Goal: Check status: Check status

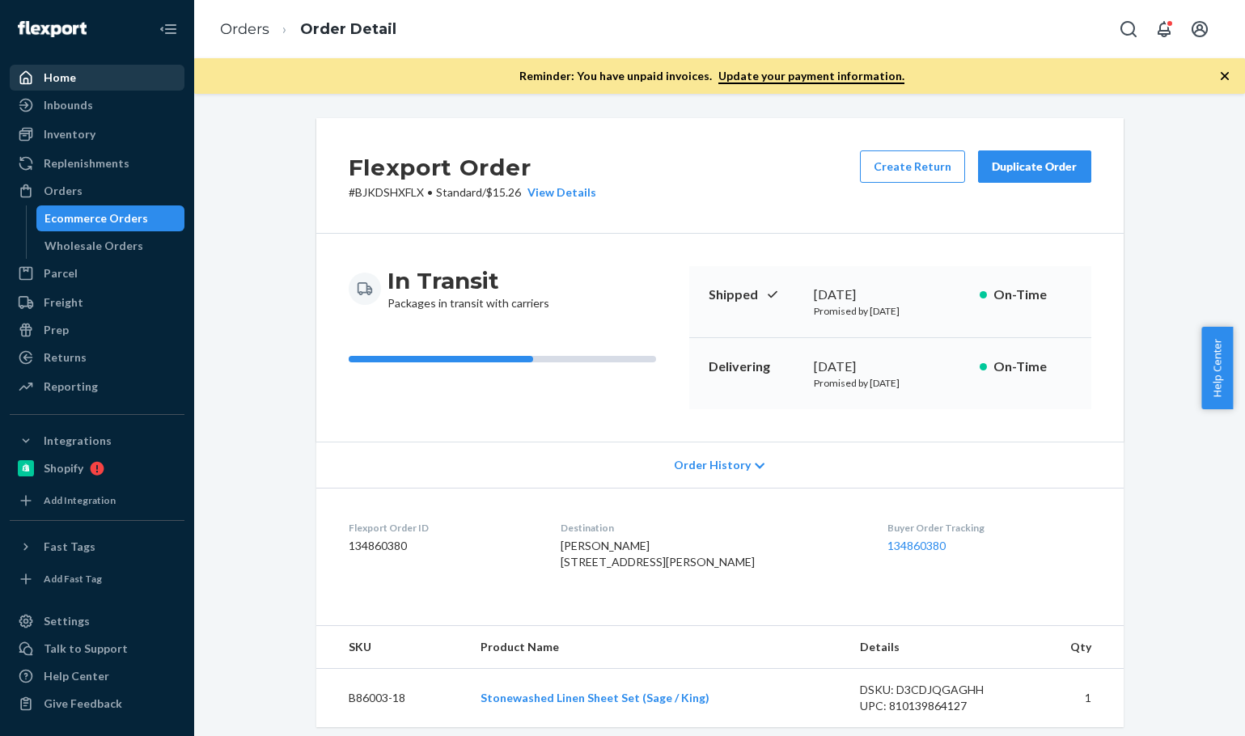
scroll to position [405, 0]
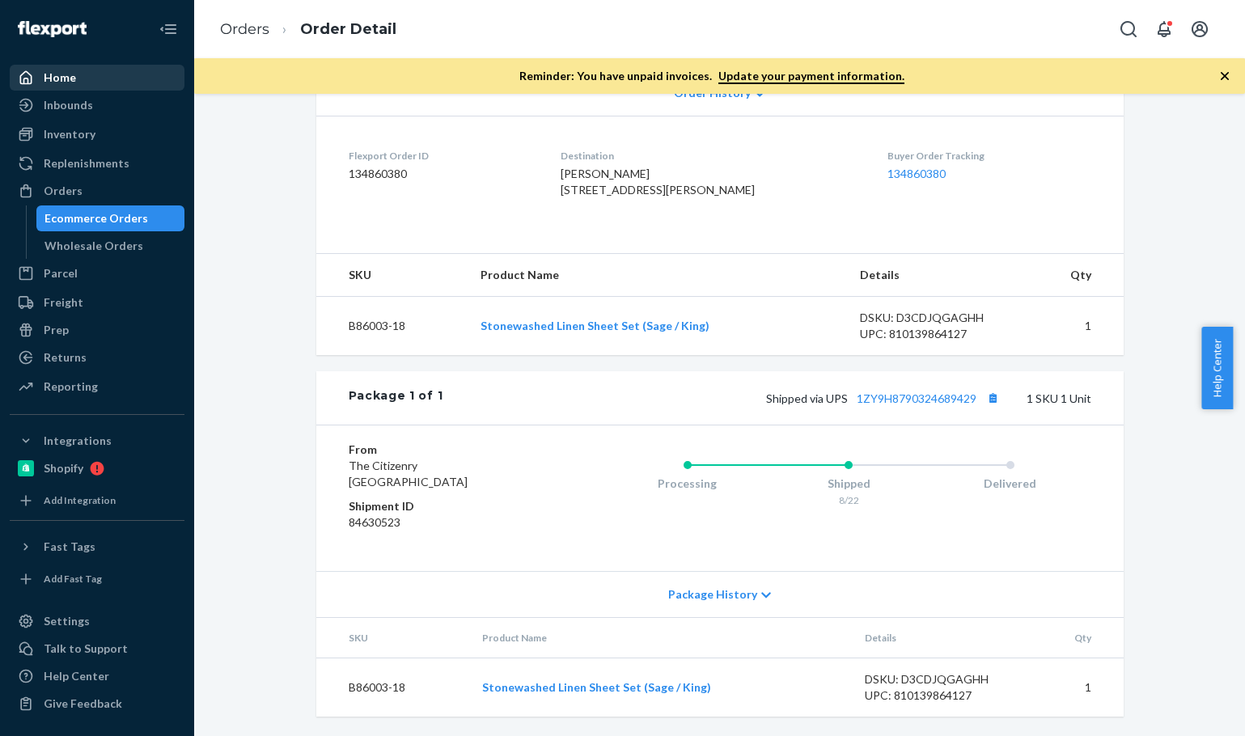
click at [78, 66] on div "Home" at bounding box center [97, 77] width 172 height 23
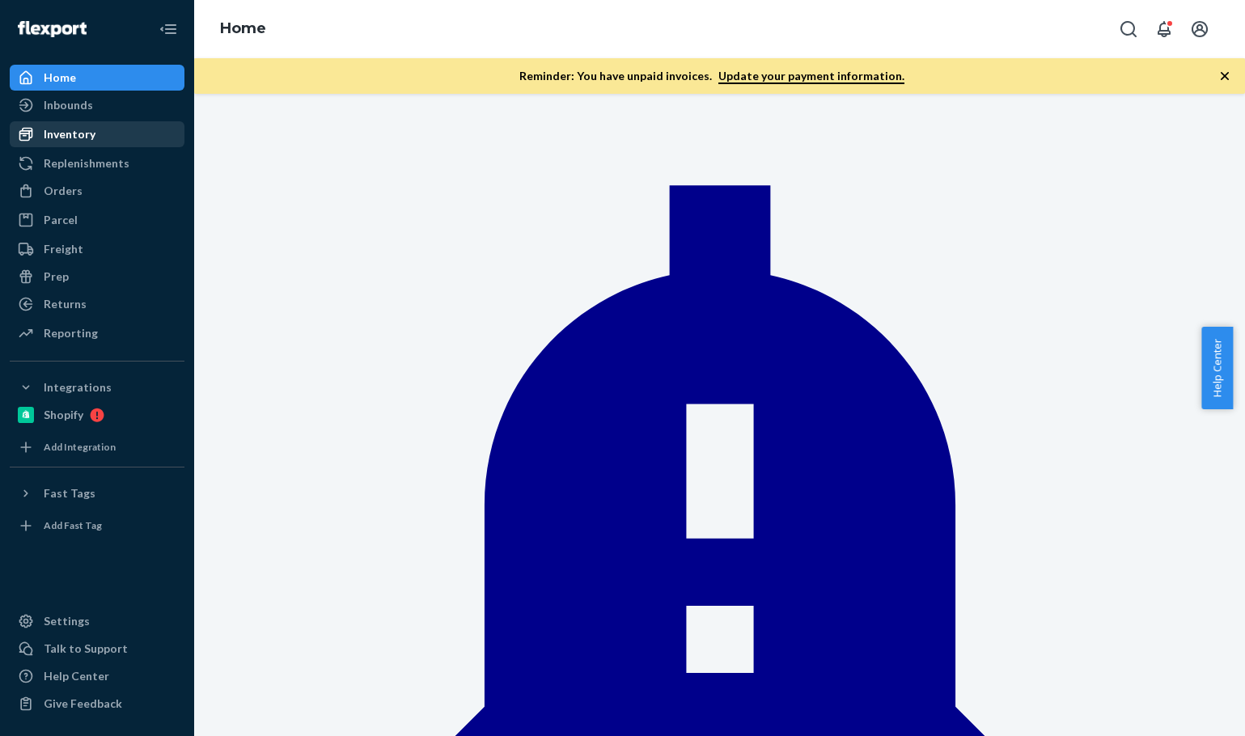
click at [104, 138] on div "Inventory" at bounding box center [97, 134] width 172 height 23
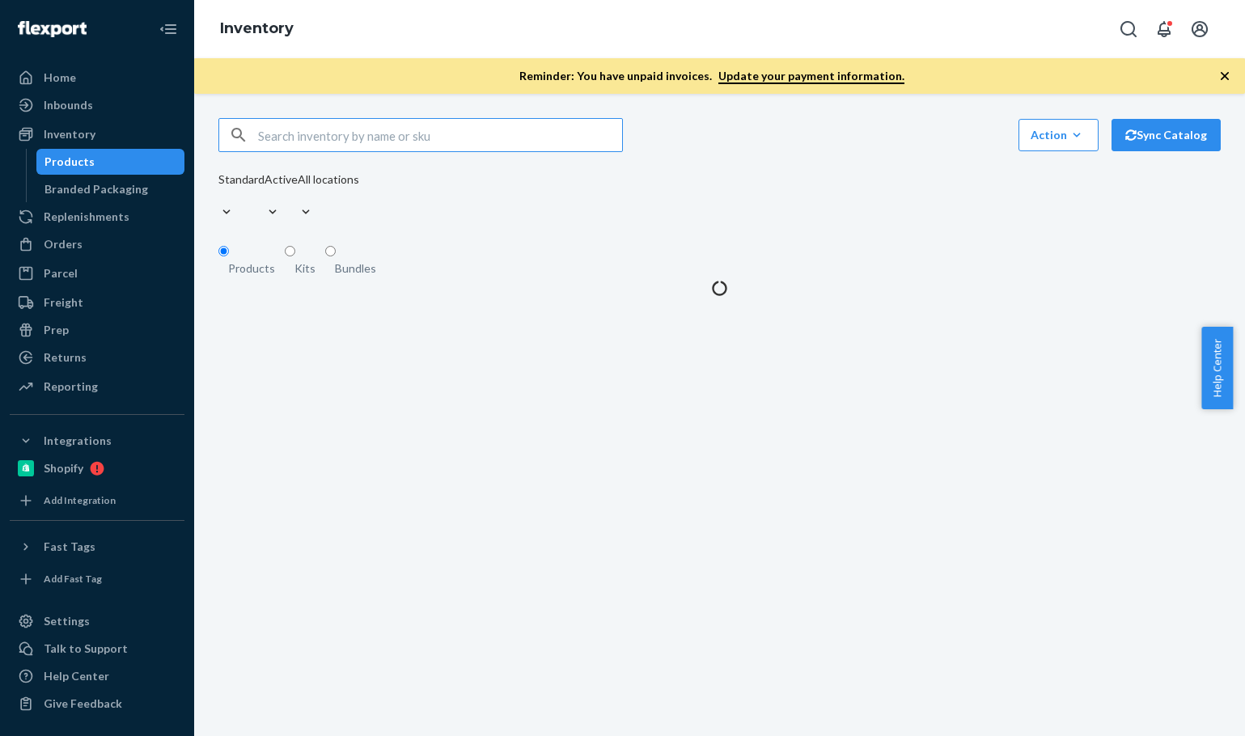
click at [438, 129] on input "text" at bounding box center [440, 135] width 364 height 32
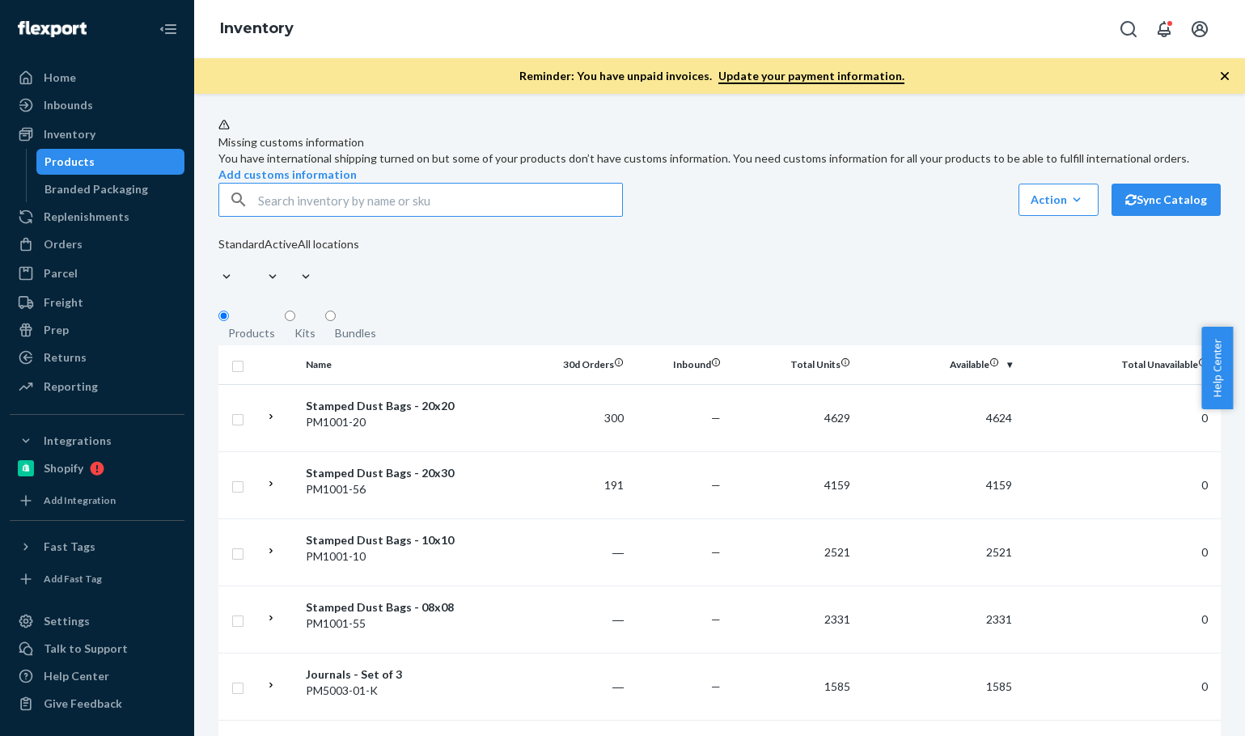
click at [310, 216] on input "text" at bounding box center [440, 200] width 364 height 32
paste input "B86008-08"
click at [310, 216] on input "B86008-08" at bounding box center [440, 200] width 364 height 32
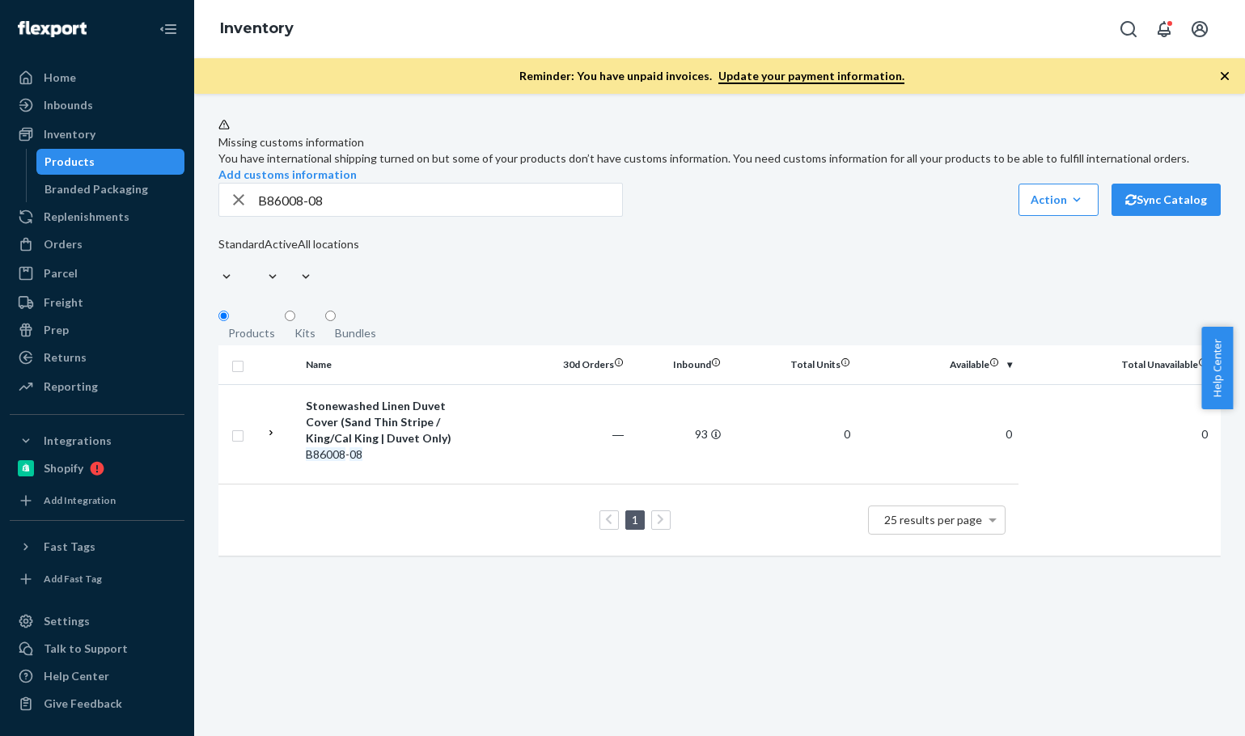
click at [359, 290] on div "Standard Active All locations" at bounding box center [288, 262] width 141 height 53
drag, startPoint x: 388, startPoint y: 240, endPoint x: 133, endPoint y: 195, distance: 258.9
click at [134, 196] on div "Home Inbounds Shipping Plans Problems Inventory Products Branded Packaging Repl…" at bounding box center [622, 368] width 1245 height 736
paste input "SKU B86100-32-K"
click at [363, 216] on input "SKU B86100-32-K" at bounding box center [440, 200] width 364 height 32
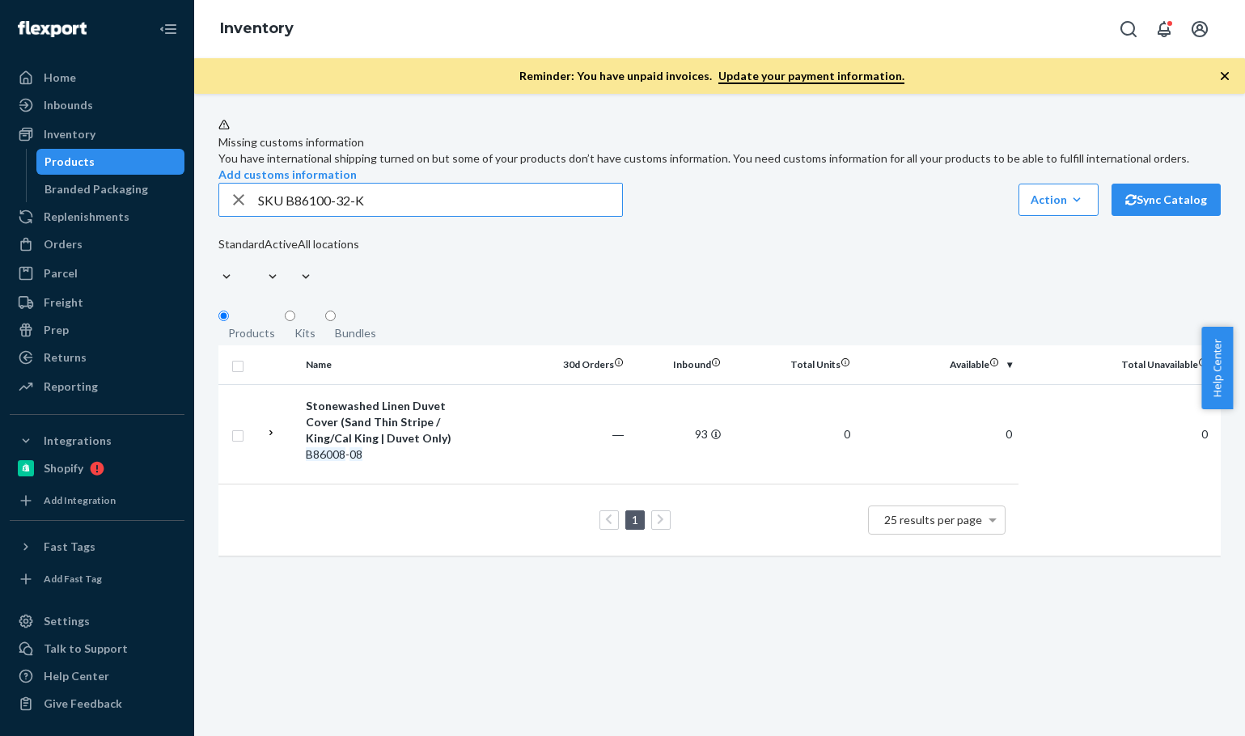
drag, startPoint x: 355, startPoint y: 367, endPoint x: 380, endPoint y: 371, distance: 25.4
click at [355, 341] on div "Bundles" at bounding box center [355, 333] width 41 height 16
click at [336, 321] on input "Bundles" at bounding box center [330, 316] width 11 height 11
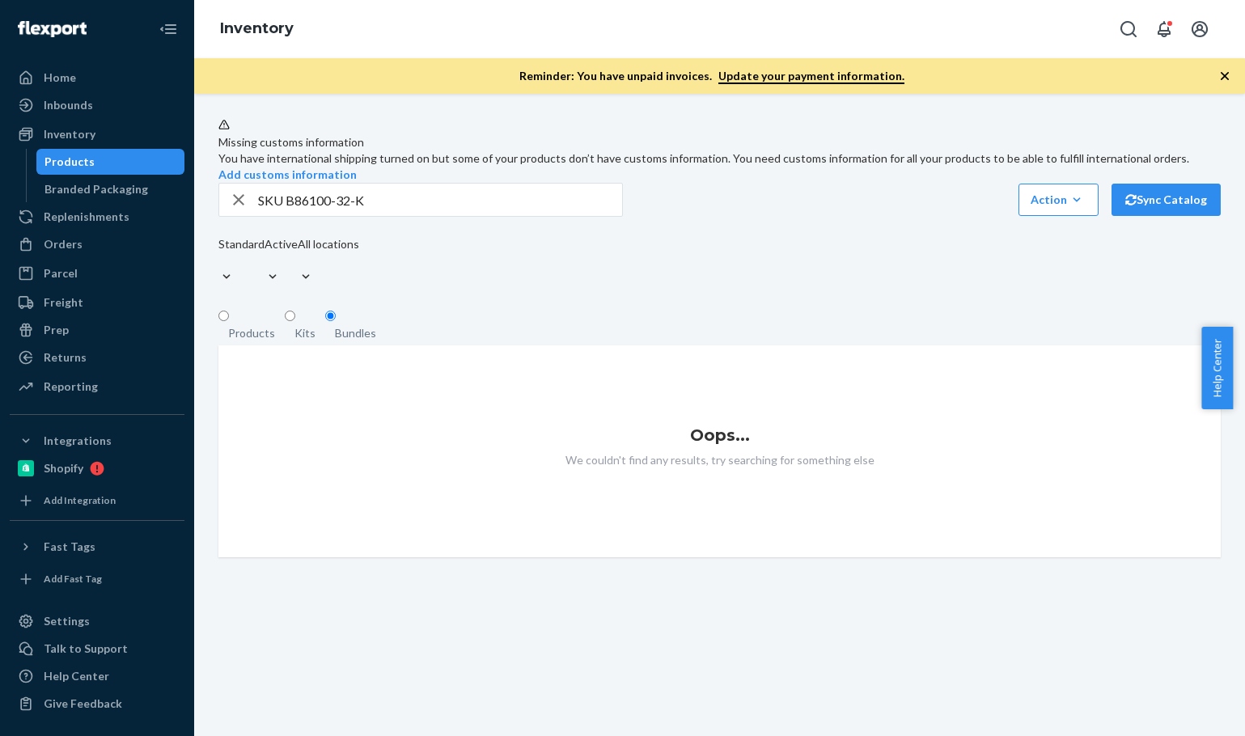
click at [297, 341] on div "Kits" at bounding box center [305, 333] width 21 height 16
click at [295, 321] on input "Kits" at bounding box center [290, 316] width 11 height 11
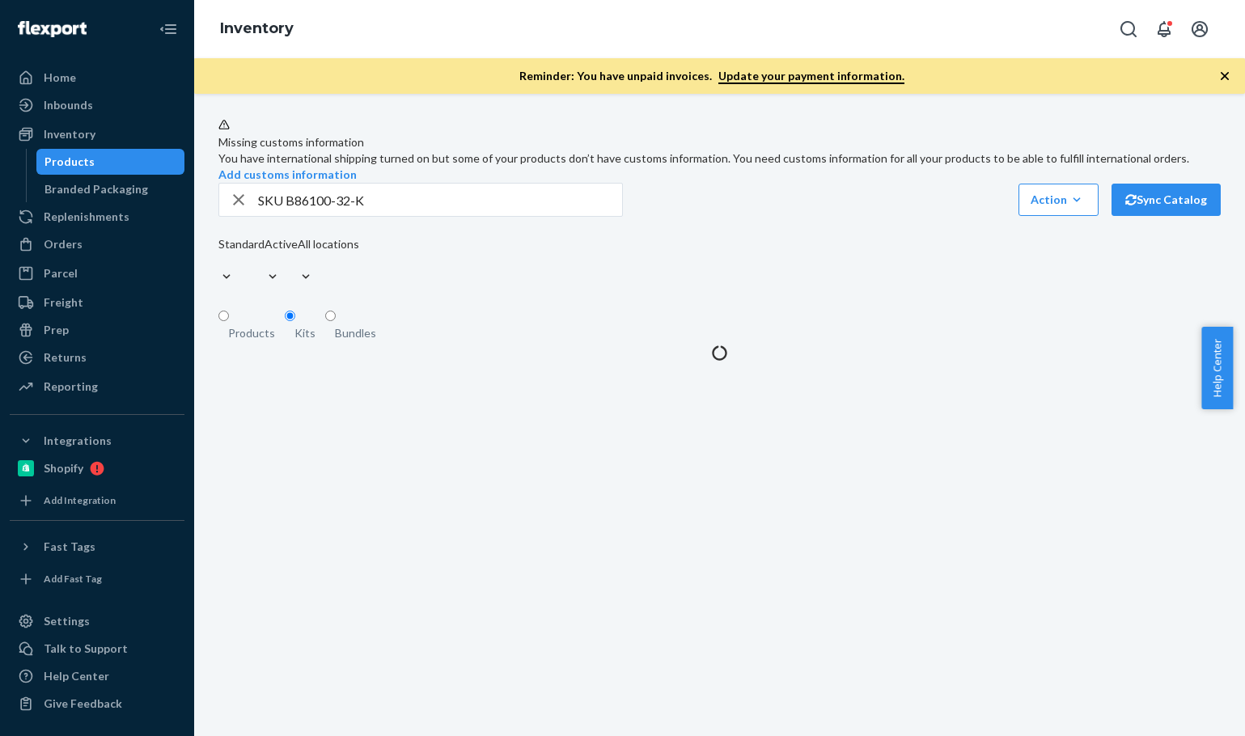
click at [900, 329] on div "Missing customs information You have international shipping turned on but some …" at bounding box center [719, 239] width 1027 height 243
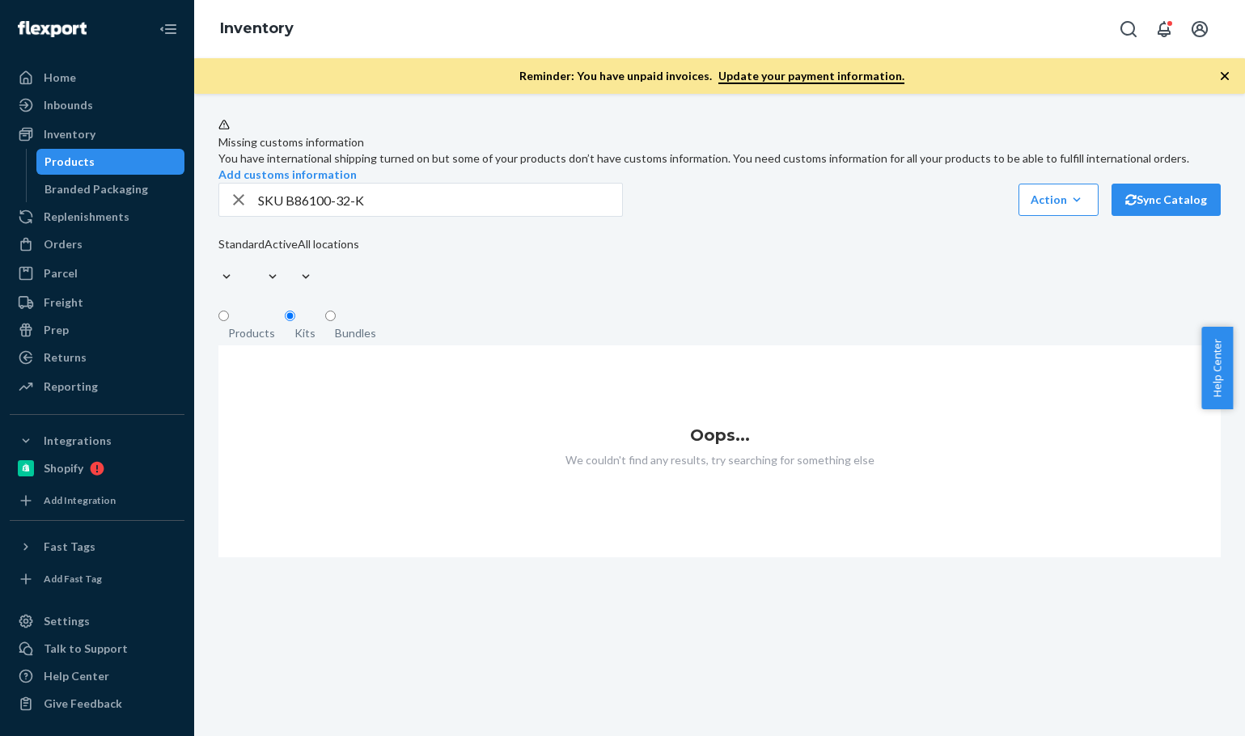
drag, startPoint x: 250, startPoint y: 359, endPoint x: 328, endPoint y: 266, distance: 121.2
click at [250, 341] on div "Products" at bounding box center [251, 333] width 47 height 16
click at [229, 321] on input "Products" at bounding box center [223, 316] width 11 height 11
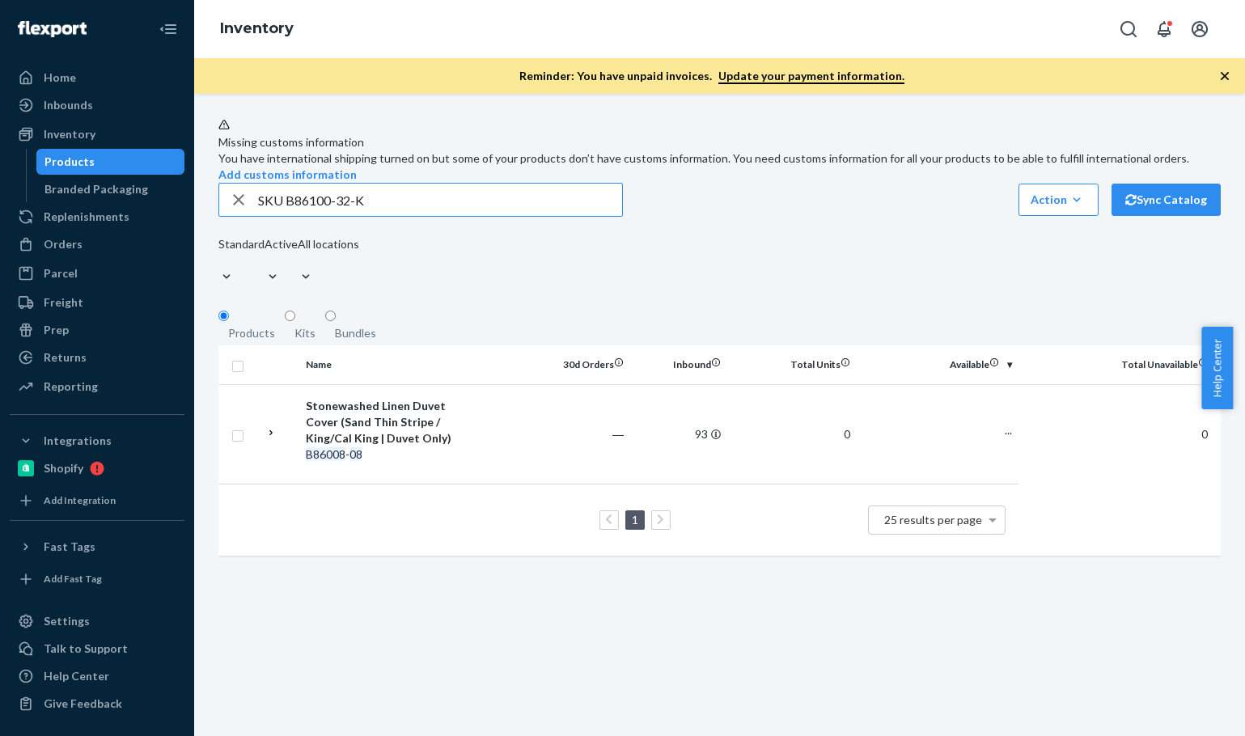
drag, startPoint x: 290, startPoint y: 243, endPoint x: 262, endPoint y: 241, distance: 27.6
click at [262, 216] on input "SKU B86100-32-K" at bounding box center [440, 200] width 364 height 32
type input "B86100-32-K"
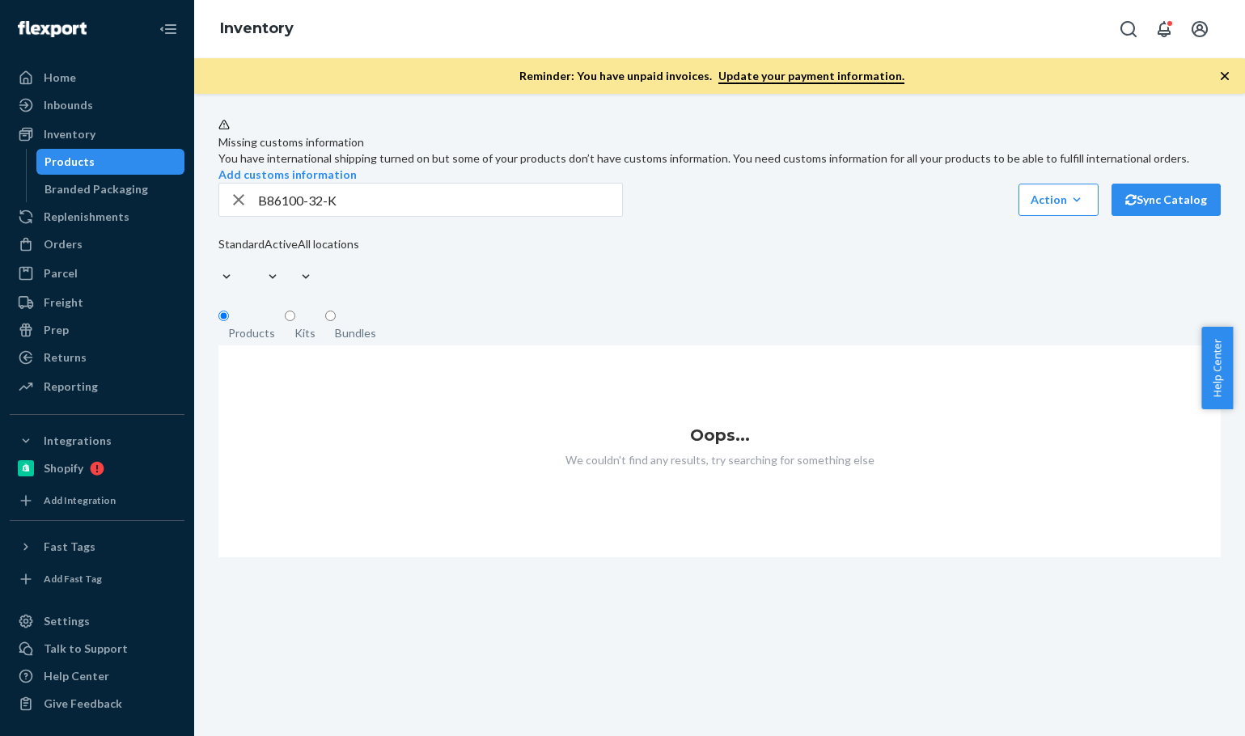
click at [299, 341] on div "Kits" at bounding box center [305, 333] width 21 height 16
click at [295, 321] on input "Kits" at bounding box center [290, 316] width 11 height 11
click at [327, 341] on div "Bundles" at bounding box center [355, 333] width 61 height 16
click at [327, 321] on input "Bundles" at bounding box center [330, 316] width 11 height 11
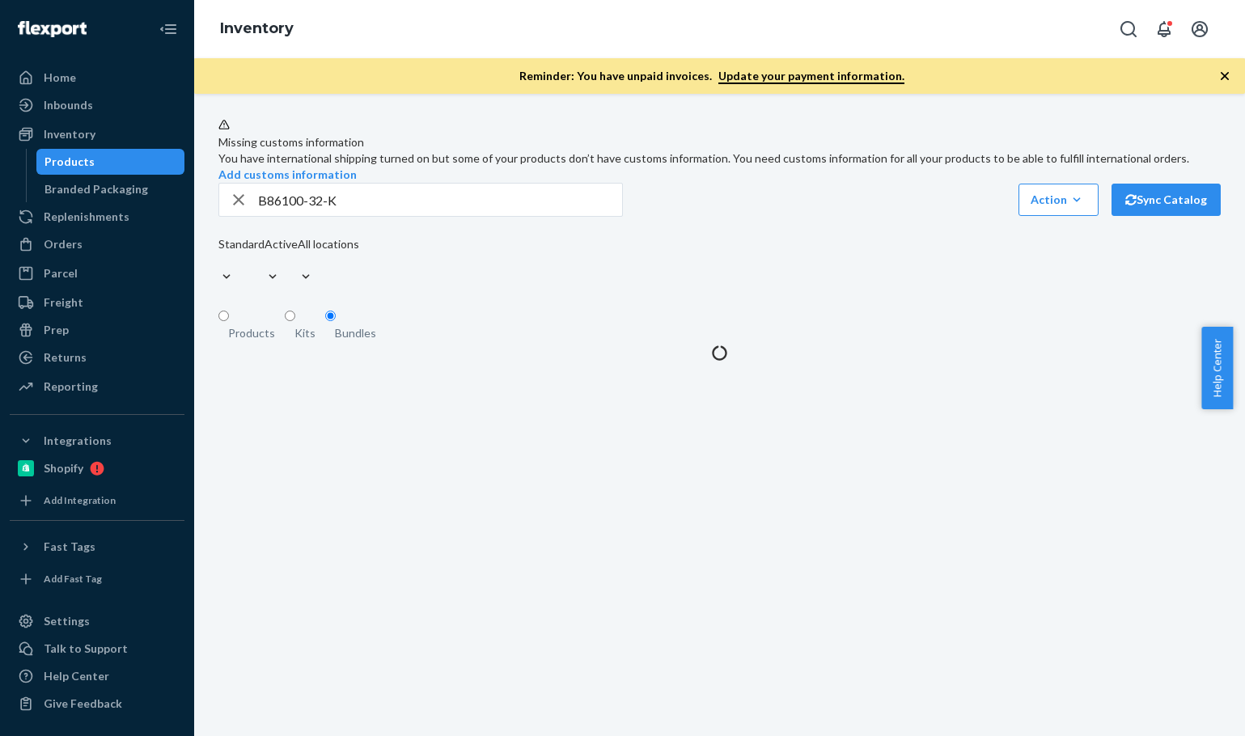
click at [779, 346] on fieldset "Products Kits Bundles" at bounding box center [719, 327] width 1003 height 36
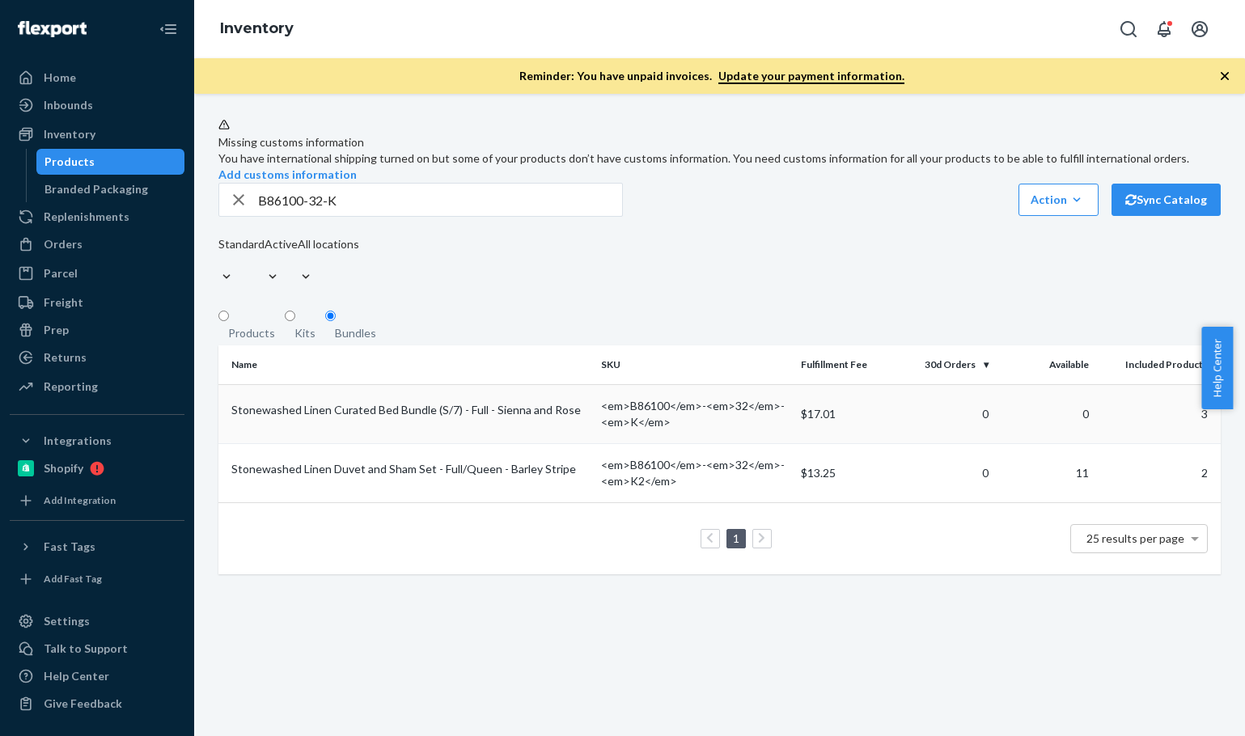
click at [483, 418] on div "Stonewashed Linen Curated Bed Bundle (S/7) - Full - Sienna and Rose" at bounding box center [409, 410] width 357 height 16
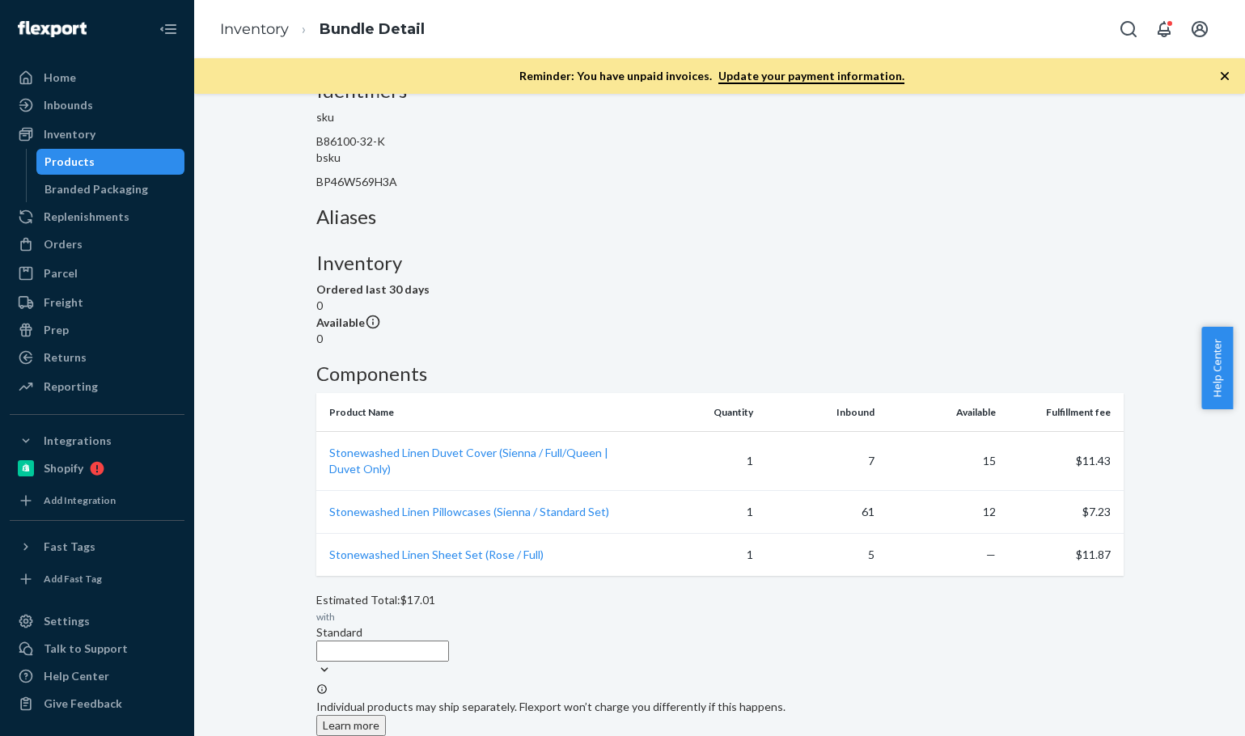
scroll to position [243, 0]
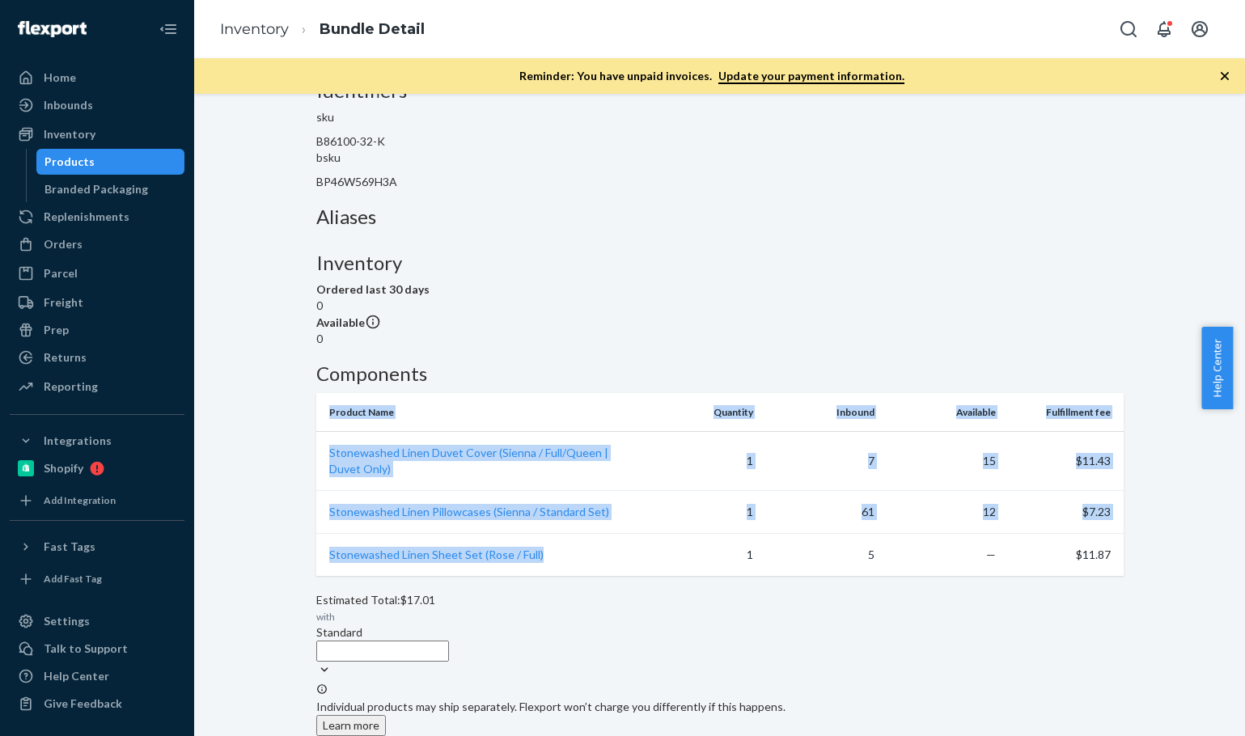
drag, startPoint x: 343, startPoint y: 548, endPoint x: 567, endPoint y: 546, distance: 224.2
click at [567, 546] on div "Product Name Quantity Inbound Available Fulfillment fee Stonewashed Linen Duvet…" at bounding box center [720, 565] width 808 height 344
click at [567, 546] on td "Stonewashed Linen Sheet Set (Rose / Full)" at bounding box center [477, 555] width 323 height 43
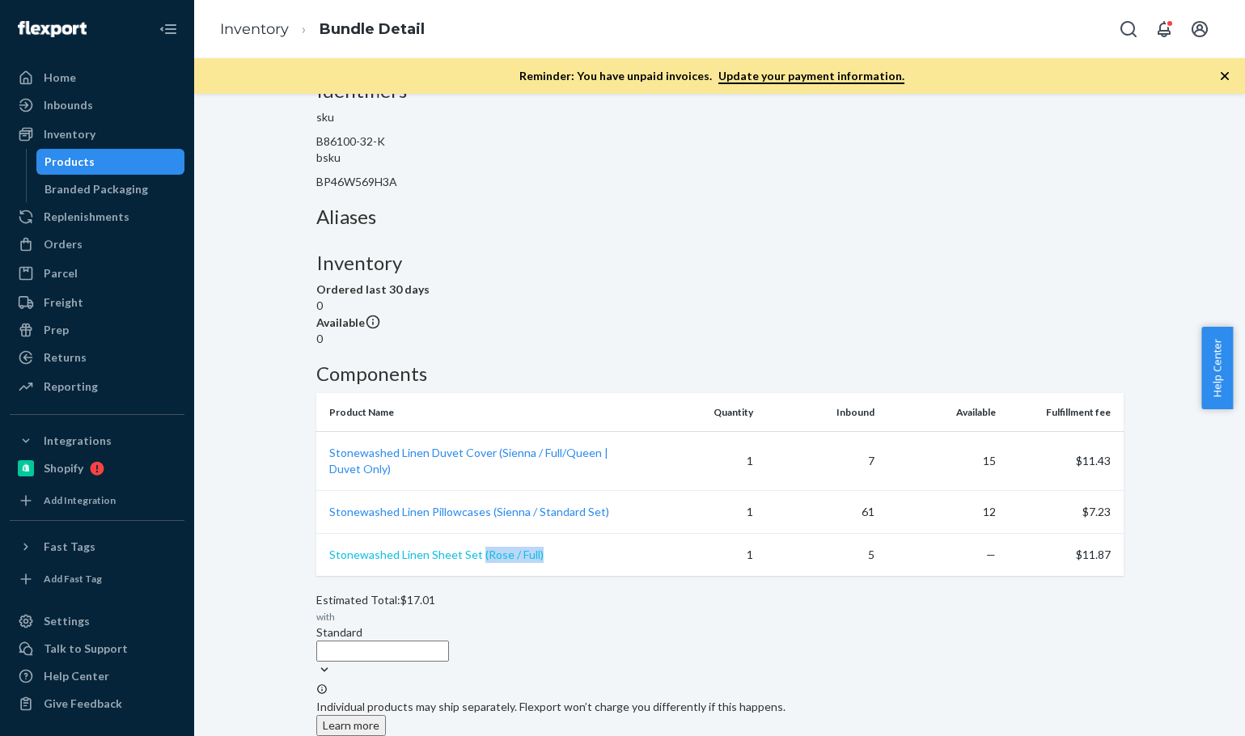
drag, startPoint x: 567, startPoint y: 546, endPoint x: 492, endPoint y: 549, distance: 75.3
click at [492, 549] on td "Stonewashed Linen Sheet Set (Rose / Full)" at bounding box center [477, 555] width 323 height 43
copy span "(Rose / Full)"
click at [240, 9] on ol "Inventory Bundle Detail" at bounding box center [322, 30] width 231 height 48
click at [267, 28] on link "Inventory" at bounding box center [254, 29] width 69 height 18
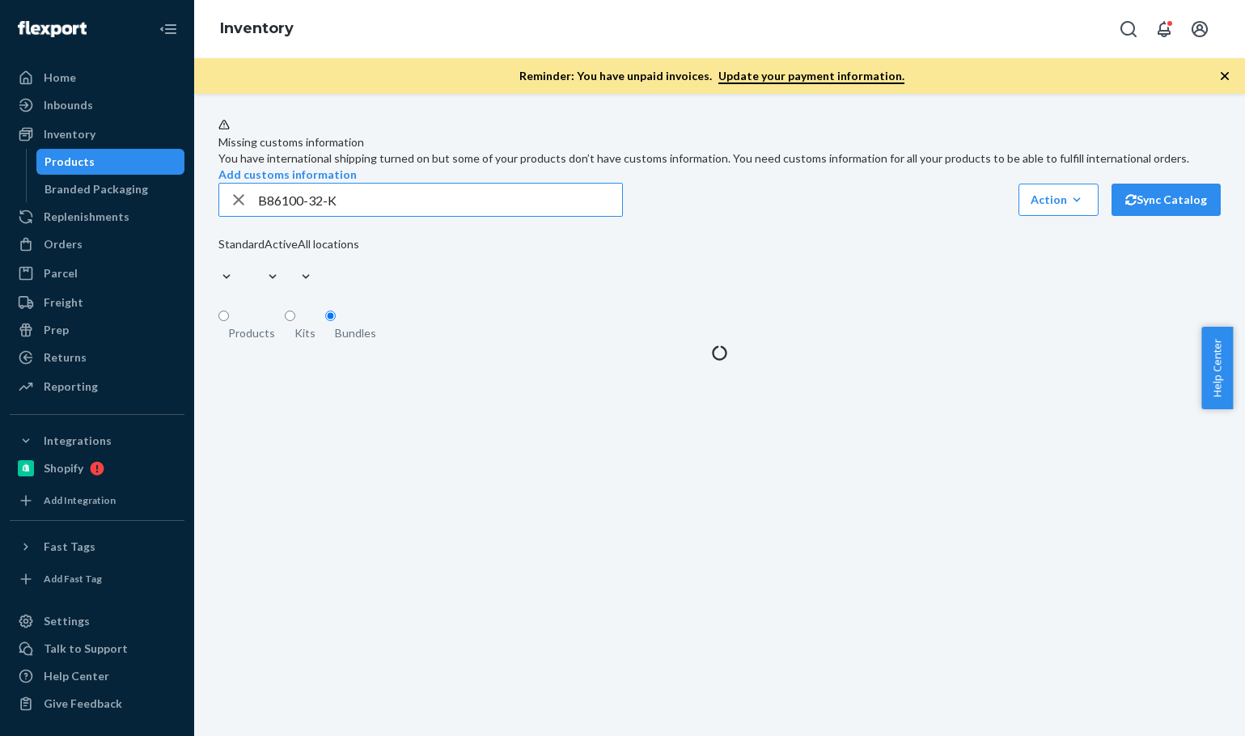
drag, startPoint x: 258, startPoint y: 237, endPoint x: 281, endPoint y: 227, distance: 25.0
click at [223, 216] on div "B86100-32-K" at bounding box center [420, 200] width 403 height 32
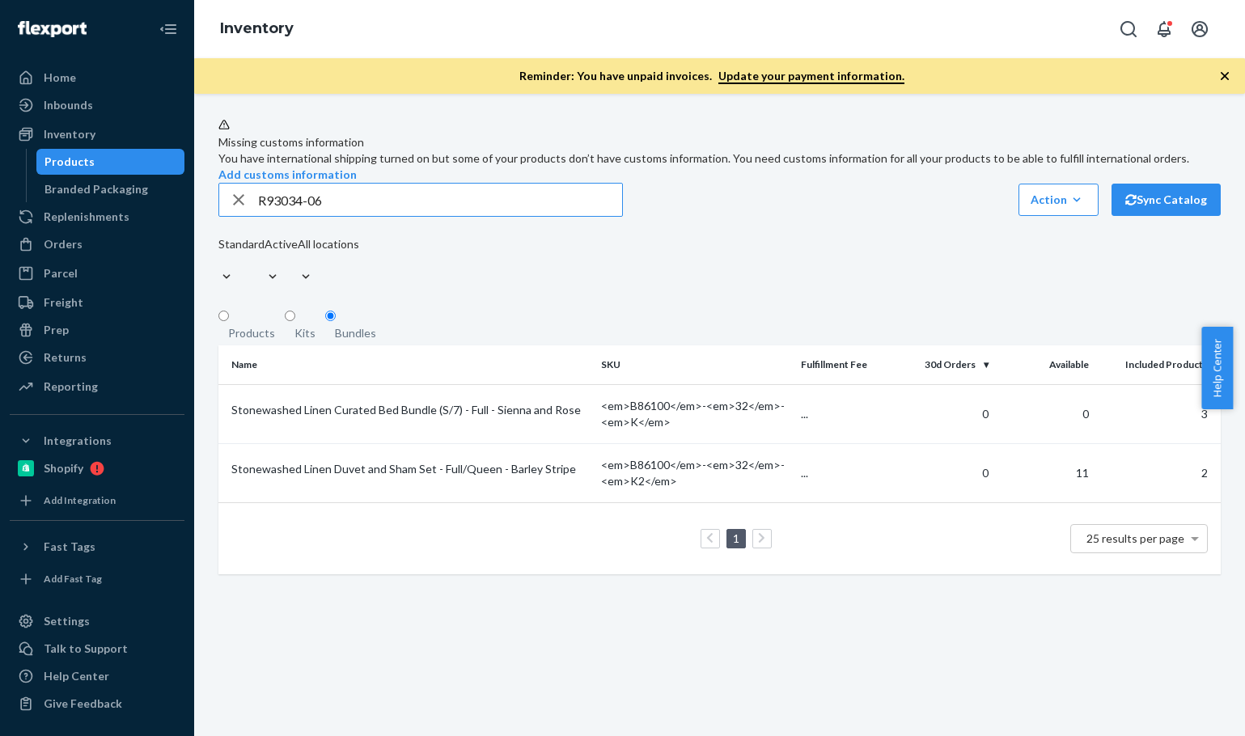
click at [371, 216] on input "R93034-06" at bounding box center [440, 200] width 364 height 32
type input "R93034-06"
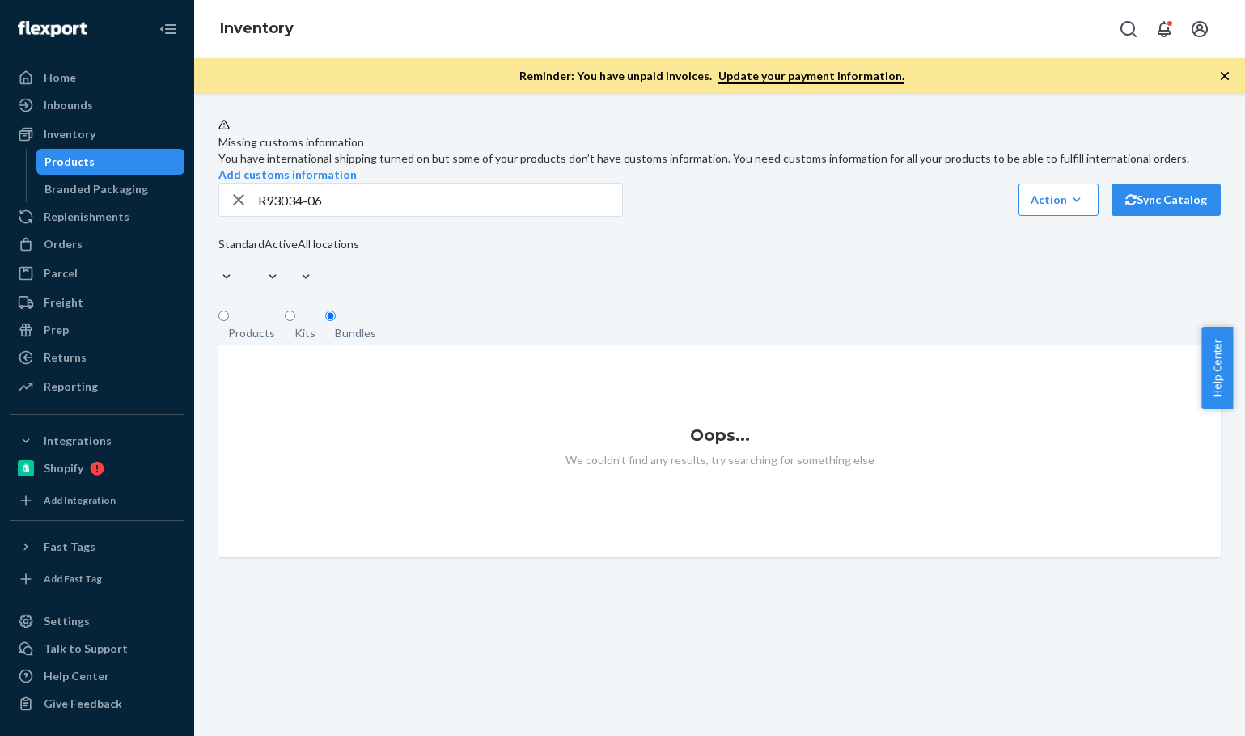
click at [239, 341] on div "Products" at bounding box center [251, 333] width 47 height 16
click at [229, 321] on input "Products" at bounding box center [223, 316] width 11 height 11
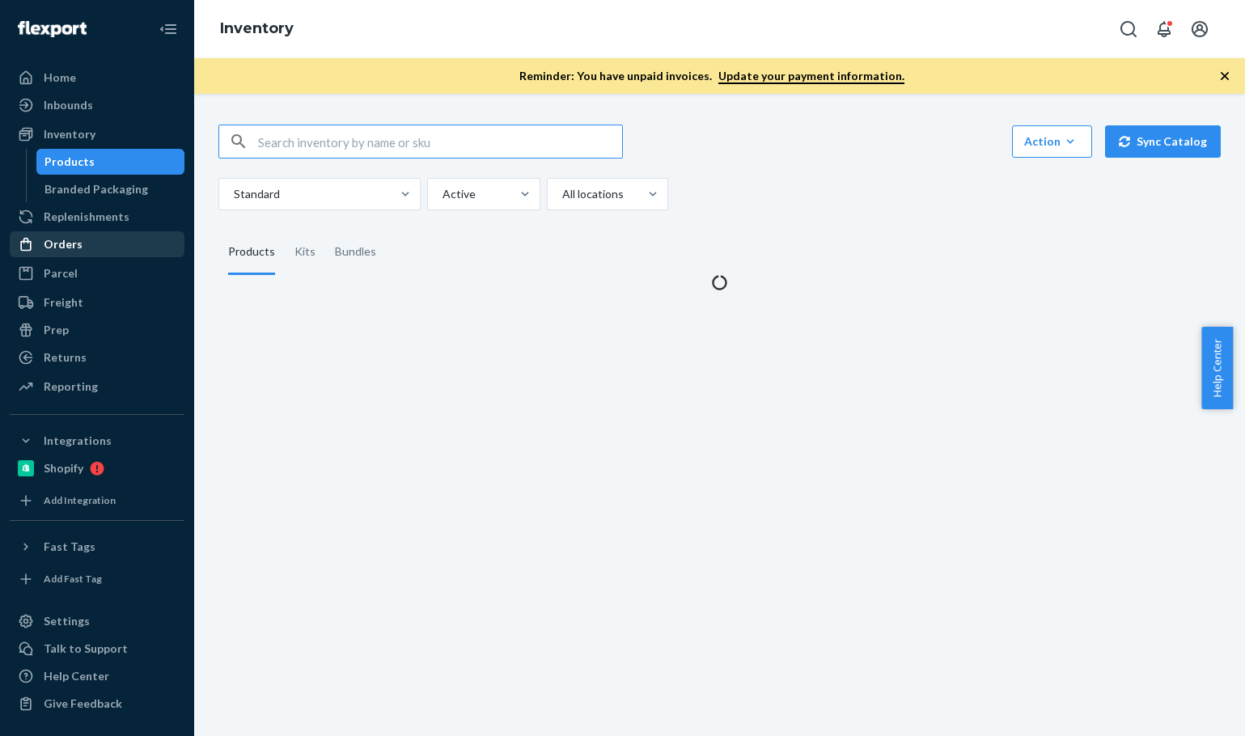
click at [109, 254] on div "Orders" at bounding box center [97, 244] width 172 height 23
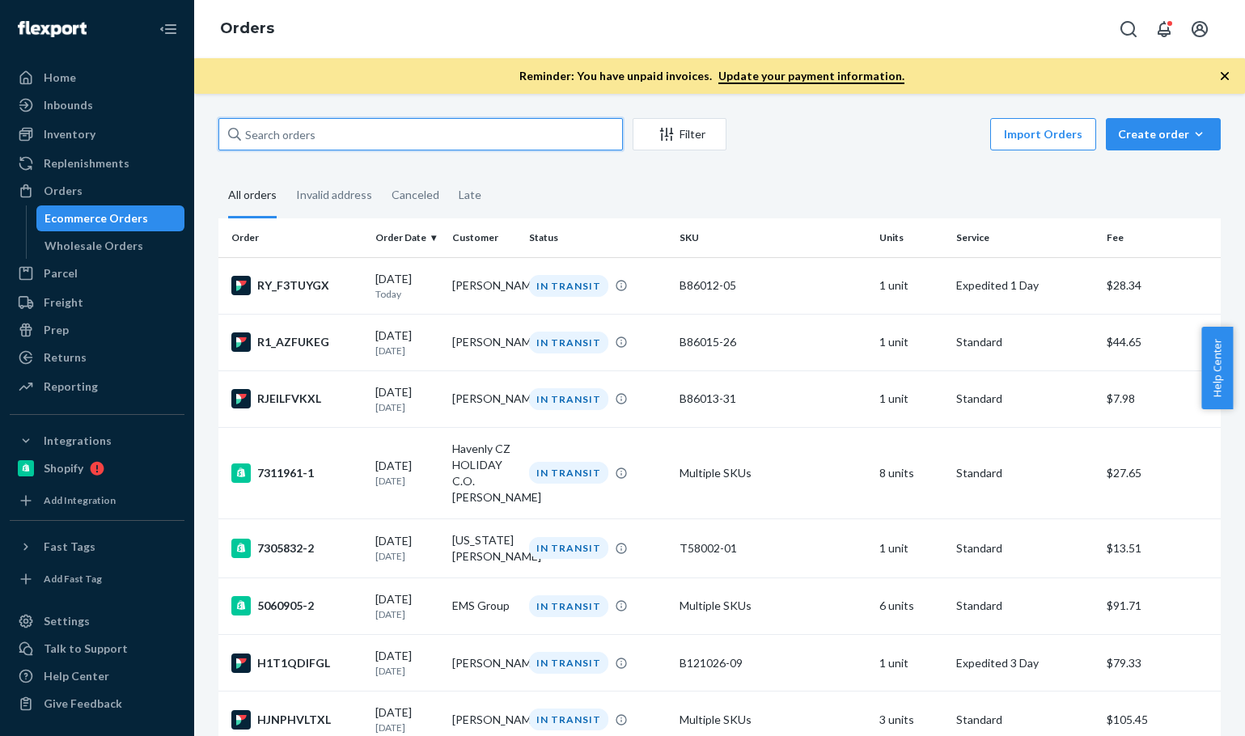
click at [388, 136] on input "text" at bounding box center [420, 134] width 405 height 32
paste input "Gregory Purrington"
click at [388, 136] on input "Gregory Purrington" at bounding box center [420, 134] width 405 height 32
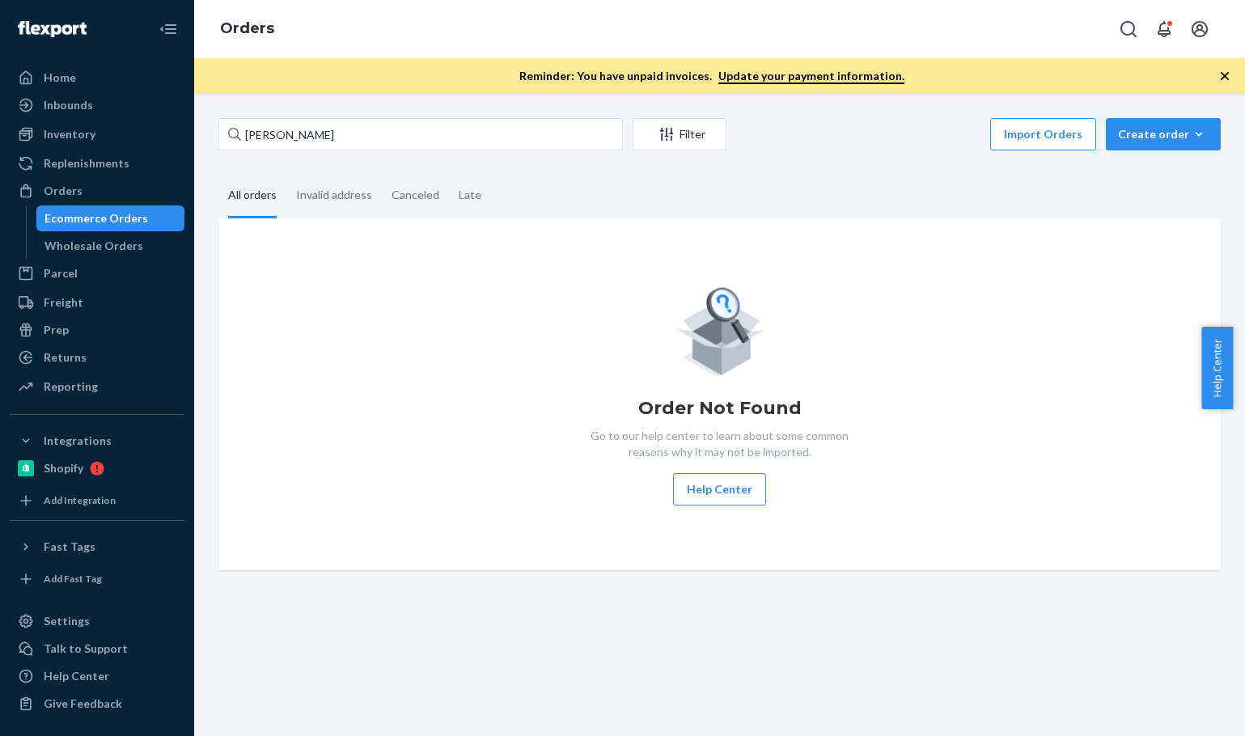
click at [425, 460] on div "Order Not Found Go to our help center to learn about some common reasons why it…" at bounding box center [719, 394] width 977 height 223
drag, startPoint x: 366, startPoint y: 151, endPoint x: 388, endPoint y: 135, distance: 27.8
click at [388, 135] on div "Gregory Purrington Filter Import Orders Create order Ecommerce order Removal or…" at bounding box center [719, 136] width 1003 height 36
click at [388, 135] on input "Gregory Purrington" at bounding box center [420, 134] width 405 height 32
drag, startPoint x: 388, startPoint y: 135, endPoint x: -1, endPoint y: 78, distance: 393.3
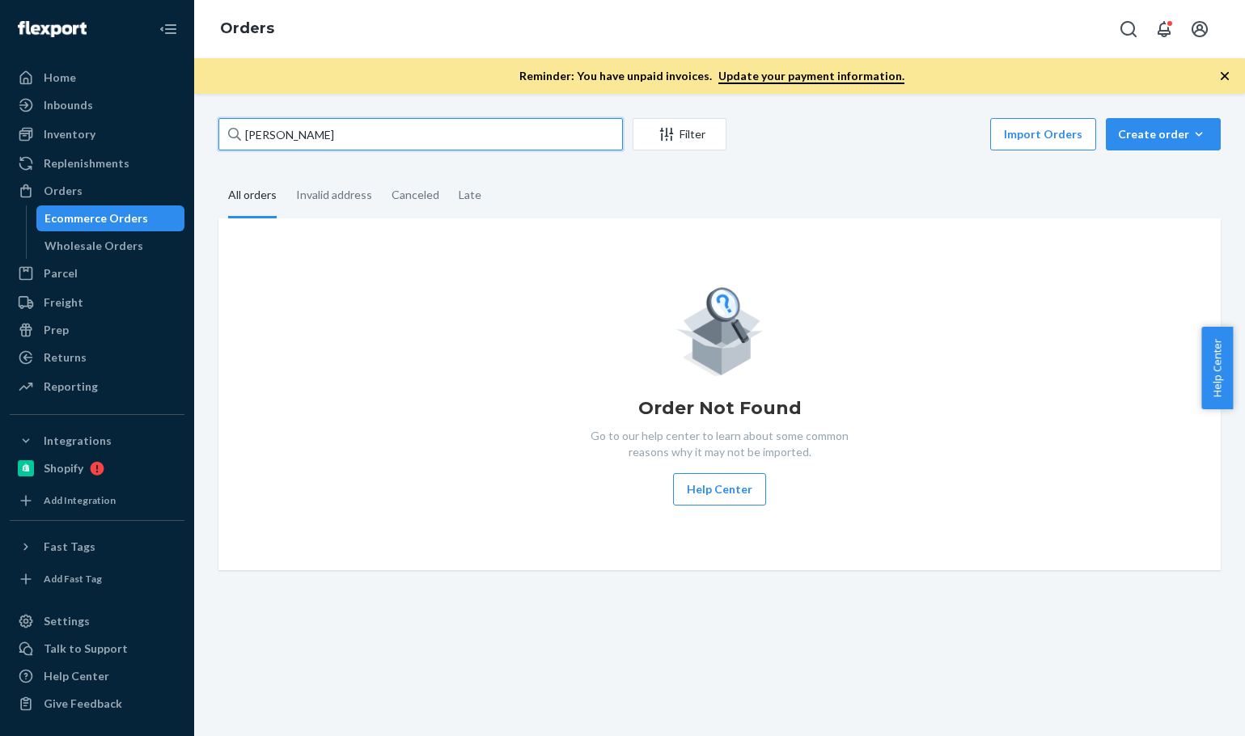
click at [0, 78] on html "Home Inbounds Shipping Plans Problems Inventory Products Branded Packaging Repl…" at bounding box center [622, 368] width 1245 height 736
paste input "Alicia Mazzone"
click at [379, 148] on input "Alicia Mazzone" at bounding box center [420, 134] width 405 height 32
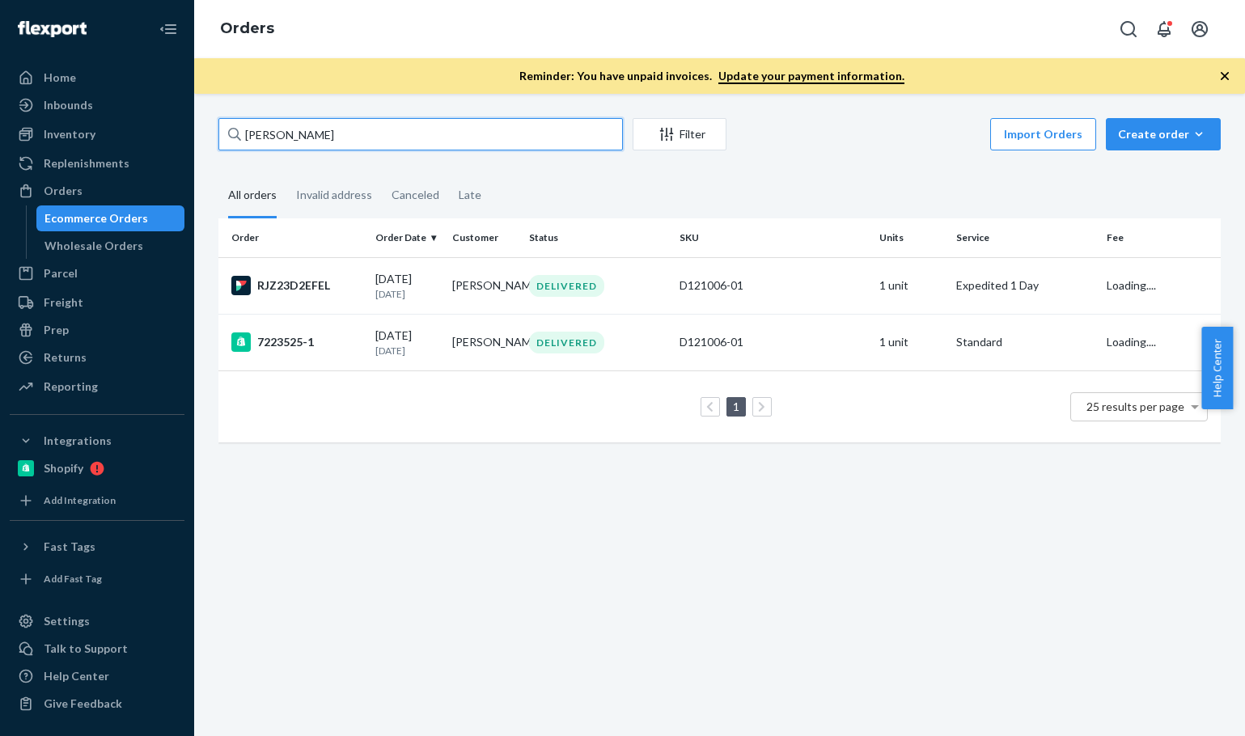
click at [379, 147] on input "Alicia Mazzone" at bounding box center [420, 134] width 405 height 32
click at [383, 145] on input "Alicia Mazzone" at bounding box center [420, 134] width 405 height 32
click at [373, 136] on input "Alicia Mazzone" at bounding box center [420, 134] width 405 height 32
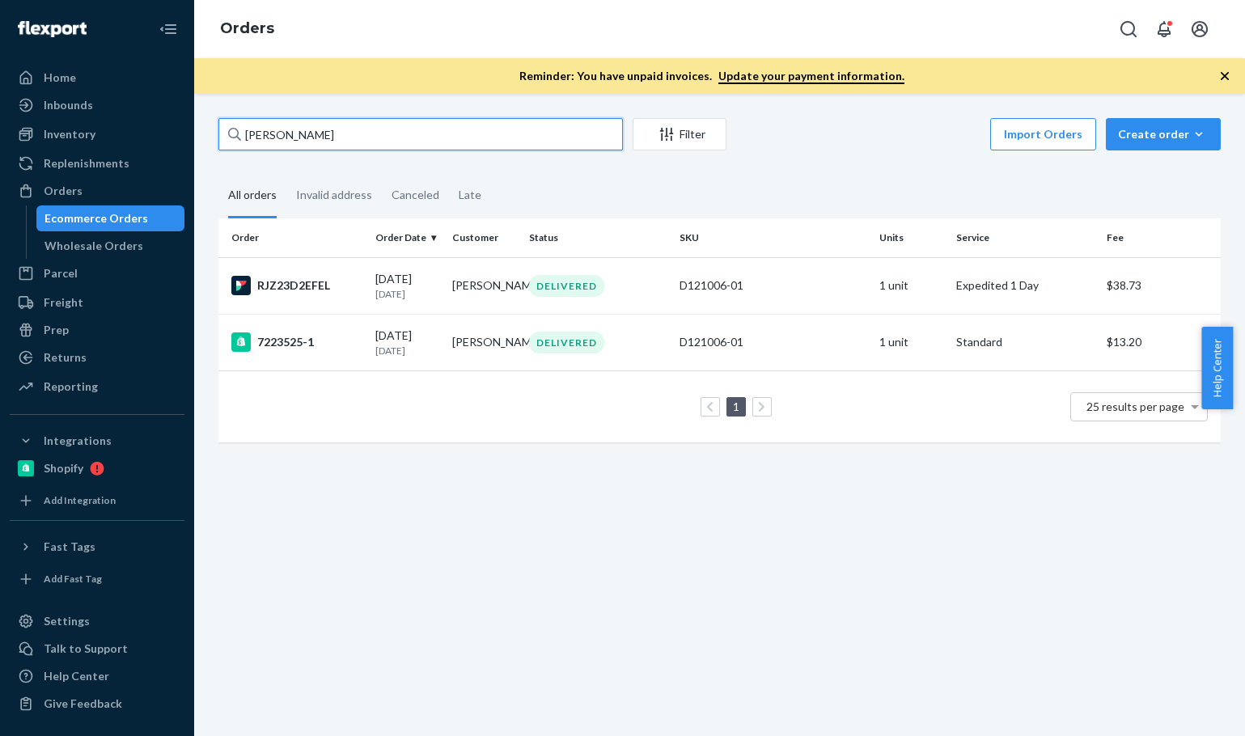
click at [372, 125] on input "Alicia Mazzone" at bounding box center [420, 134] width 405 height 32
drag, startPoint x: 501, startPoint y: 541, endPoint x: 510, endPoint y: 551, distance: 13.2
click at [502, 541] on div "Alicia Mazzone Filter Import Orders Create order Ecommerce order Removal order …" at bounding box center [719, 415] width 1051 height 643
click at [499, 577] on div "Alicia Mazzone Filter Import Orders Create order Ecommerce order Removal order …" at bounding box center [719, 415] width 1051 height 643
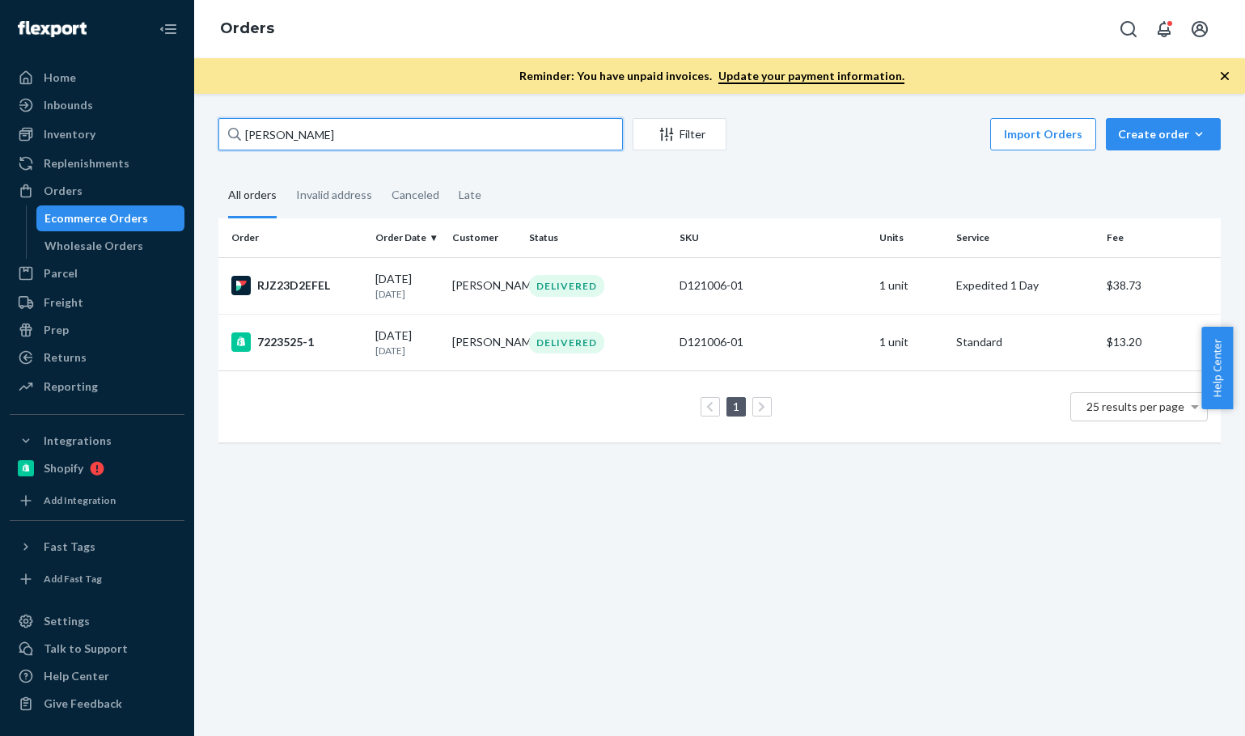
drag, startPoint x: 411, startPoint y: 144, endPoint x: 215, endPoint y: 108, distance: 199.2
click at [223, 107] on div "Alicia Mazzone Filter Import Orders Create order Ecommerce order Removal order …" at bounding box center [719, 415] width 1051 height 643
paste input "Shayal Chhibber"
type input "Shayal Chhibber"
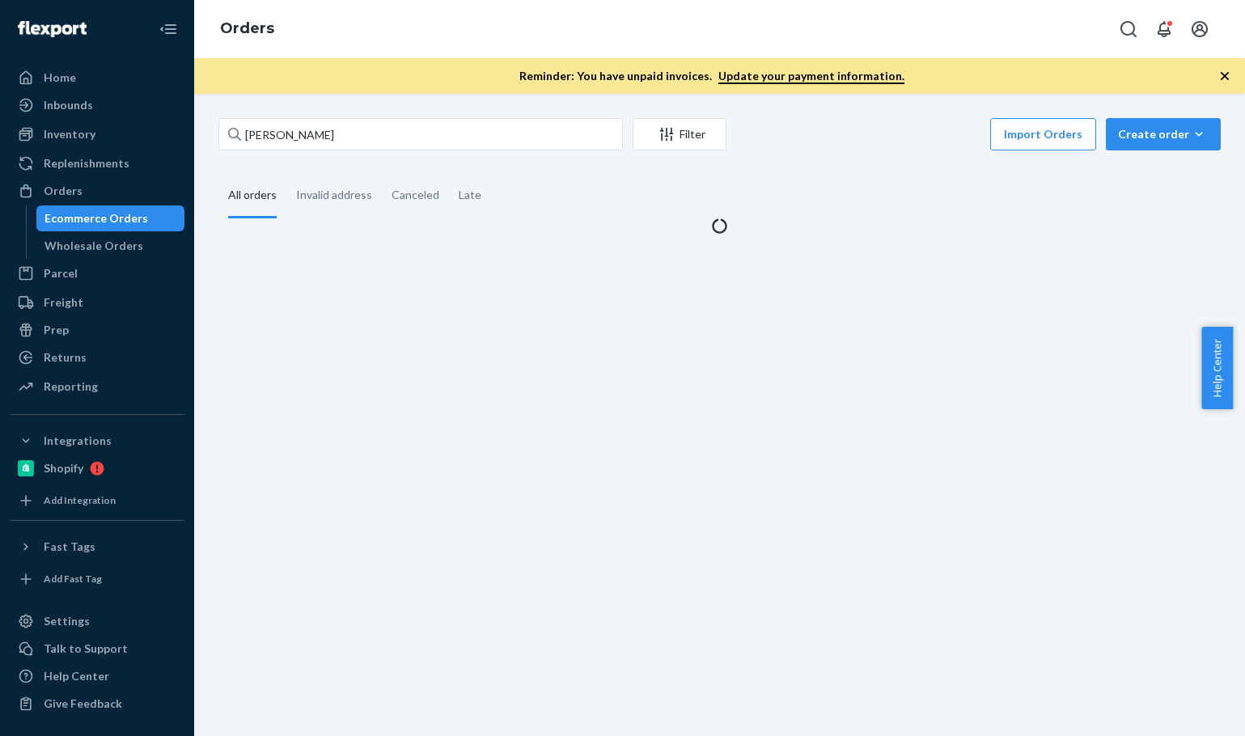
drag, startPoint x: 417, startPoint y: 152, endPoint x: 412, endPoint y: 143, distance: 10.1
click at [415, 151] on div "Shayal Chhibber Filter Import Orders Create order Ecommerce order Removal order" at bounding box center [719, 136] width 1003 height 36
click at [412, 143] on input "Shayal Chhibber" at bounding box center [420, 134] width 405 height 32
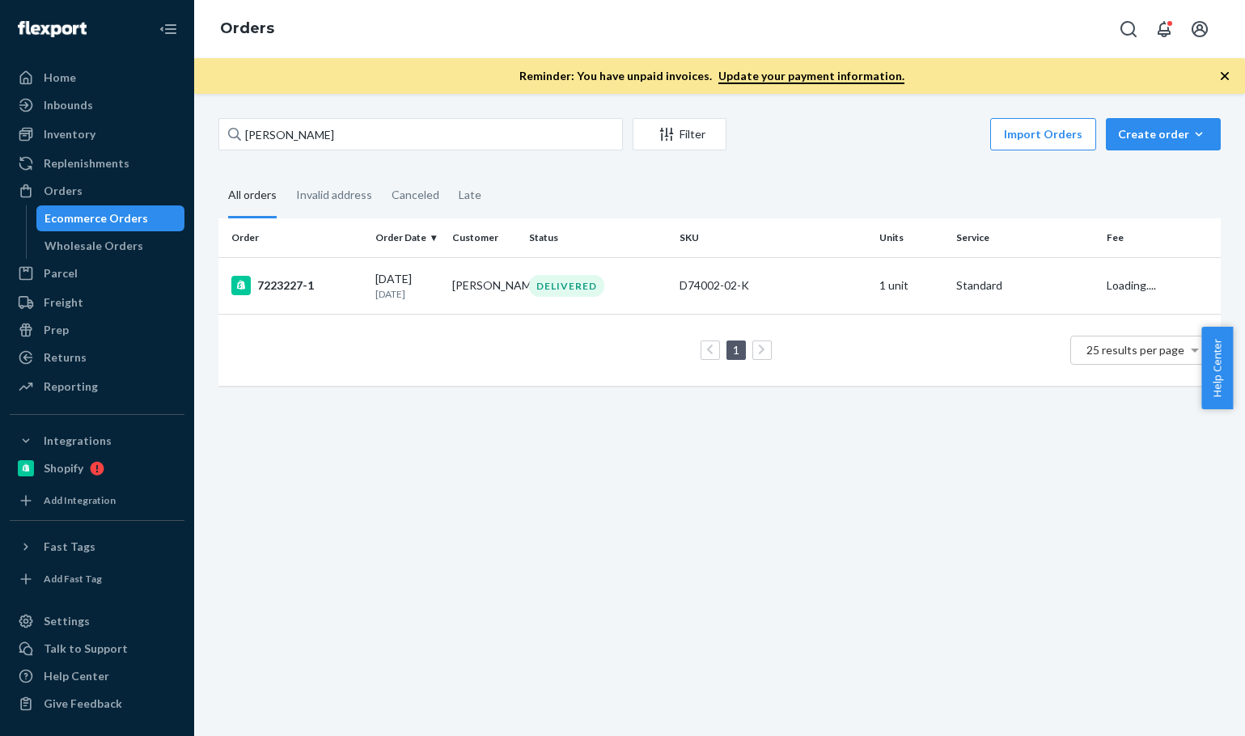
drag, startPoint x: 492, startPoint y: 485, endPoint x: 484, endPoint y: 508, distance: 24.8
click at [481, 503] on div "Shayal Chhibber Filter Import Orders Create order Ecommerce order Removal order…" at bounding box center [719, 415] width 1051 height 643
click at [333, 299] on td "7223227-1" at bounding box center [293, 285] width 151 height 57
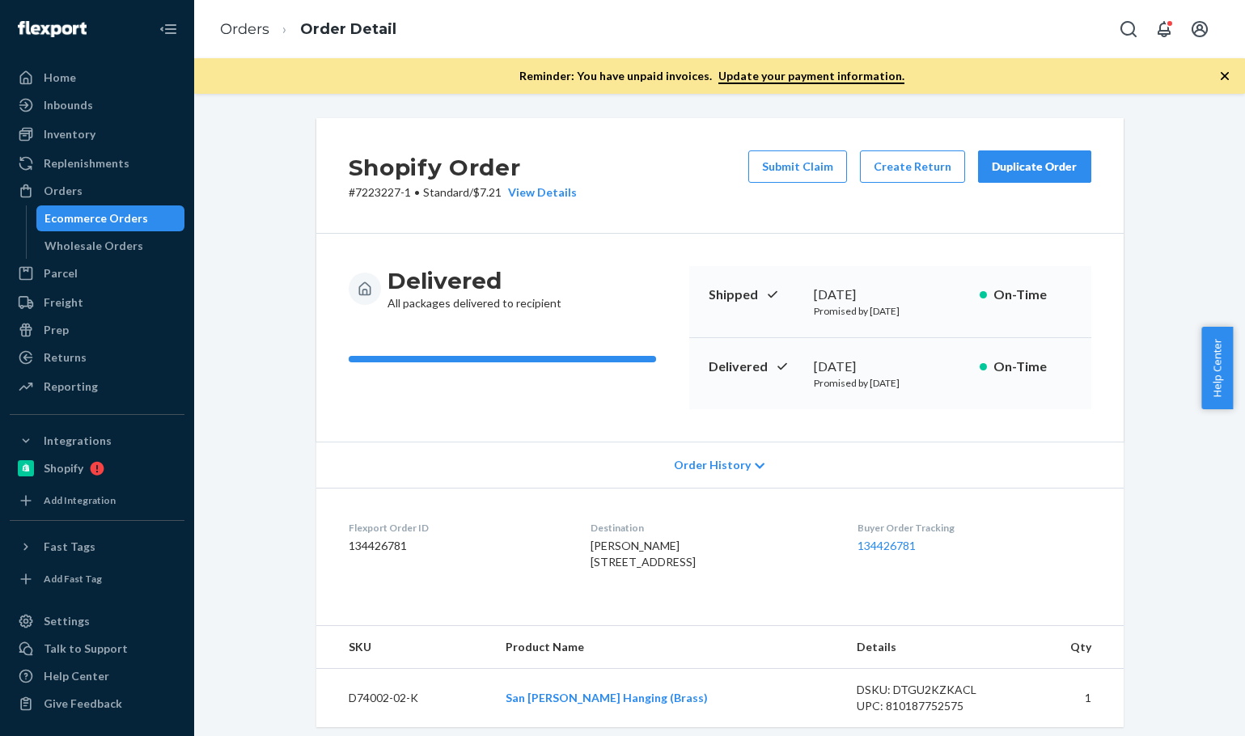
click at [1164, 297] on div "Shopify Order # 7223227-1 • Standard / $7.21 View Details Submit Claim Create R…" at bounding box center [719, 613] width 1027 height 990
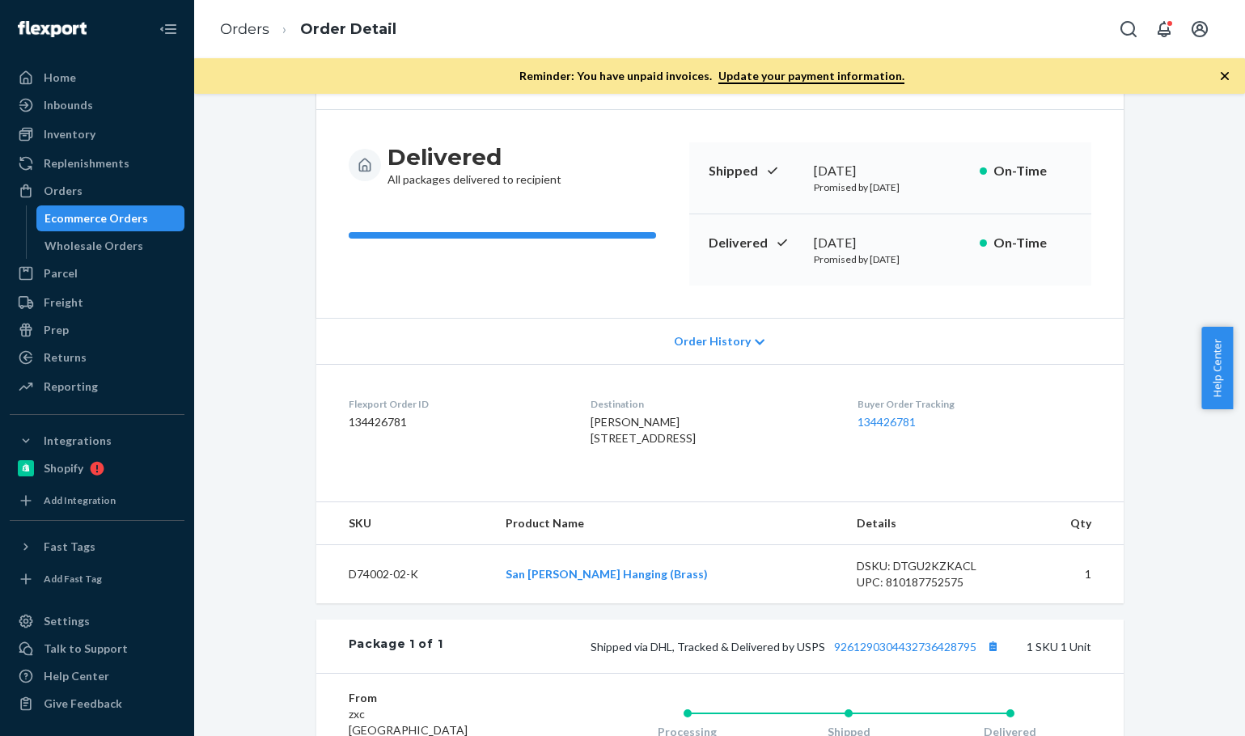
scroll to position [269, 0]
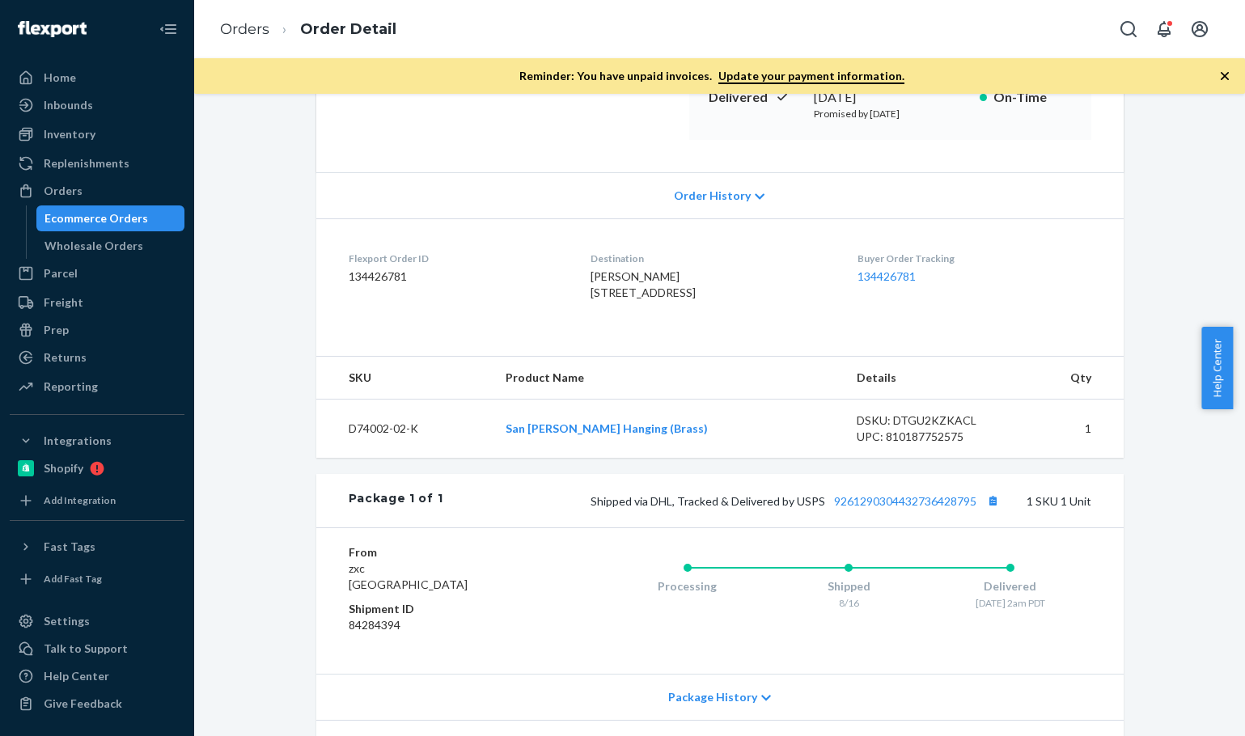
click at [1153, 317] on div "Shopify Order # 7223227-1 • Standard / $7.21 View Details Submit Claim Create R…" at bounding box center [719, 344] width 1027 height 990
click at [231, 29] on link "Orders" at bounding box center [244, 29] width 49 height 18
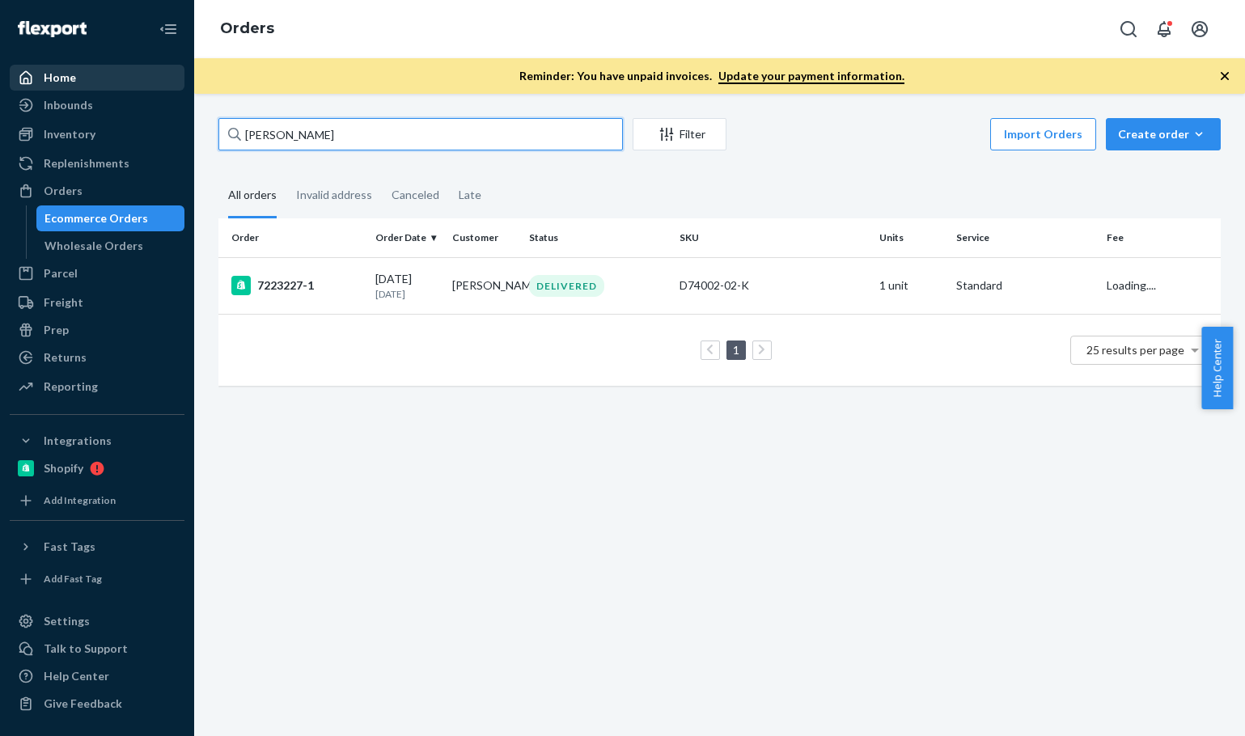
drag, startPoint x: 193, startPoint y: 92, endPoint x: 144, endPoint y: 87, distance: 48.8
click at [151, 87] on div "Home Inbounds Shipping Plans Problems Inventory Products Branded Packaging Repl…" at bounding box center [622, 368] width 1245 height 736
paste input "Brandi Stanley"
click at [349, 137] on input "Brandi Stanley" at bounding box center [420, 134] width 405 height 32
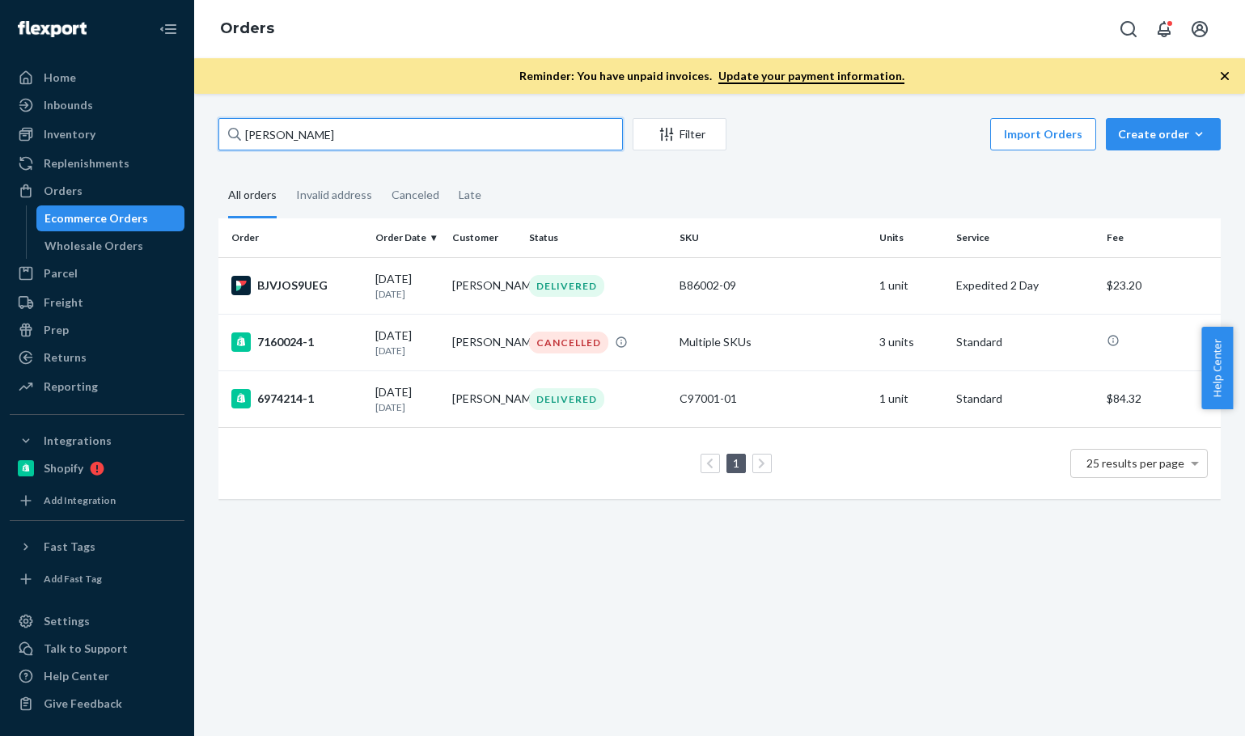
type input "Brandi Stanley"
drag, startPoint x: 354, startPoint y: 295, endPoint x: 885, endPoint y: 403, distance: 542.6
click at [355, 293] on div "BJVJOS9UEG" at bounding box center [296, 285] width 131 height 19
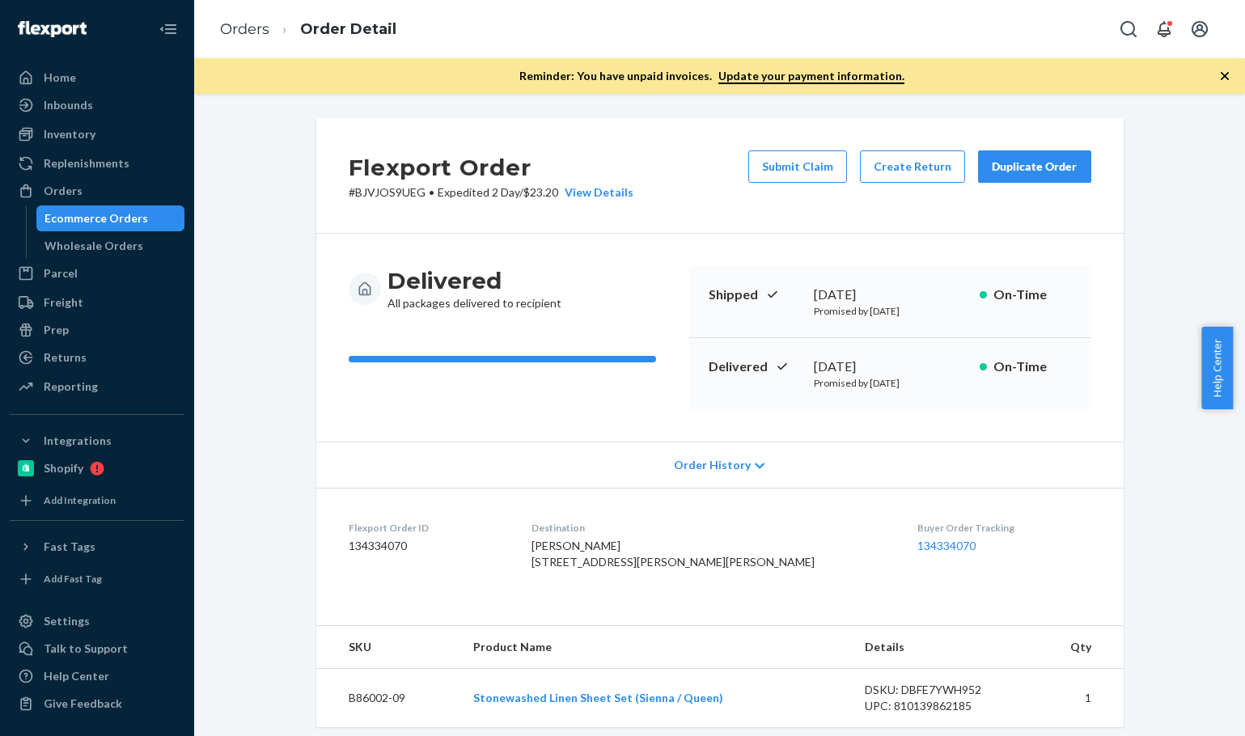
scroll to position [269, 0]
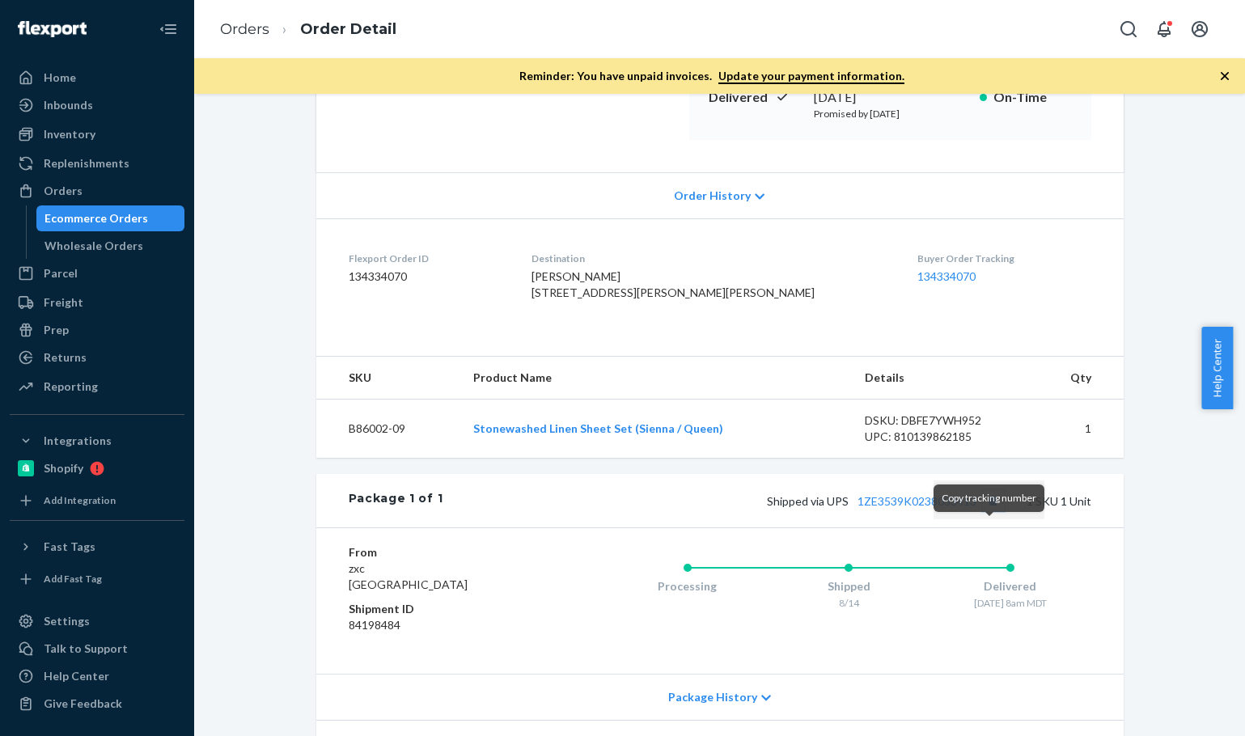
click at [987, 511] on button "Copy tracking number" at bounding box center [993, 500] width 21 height 21
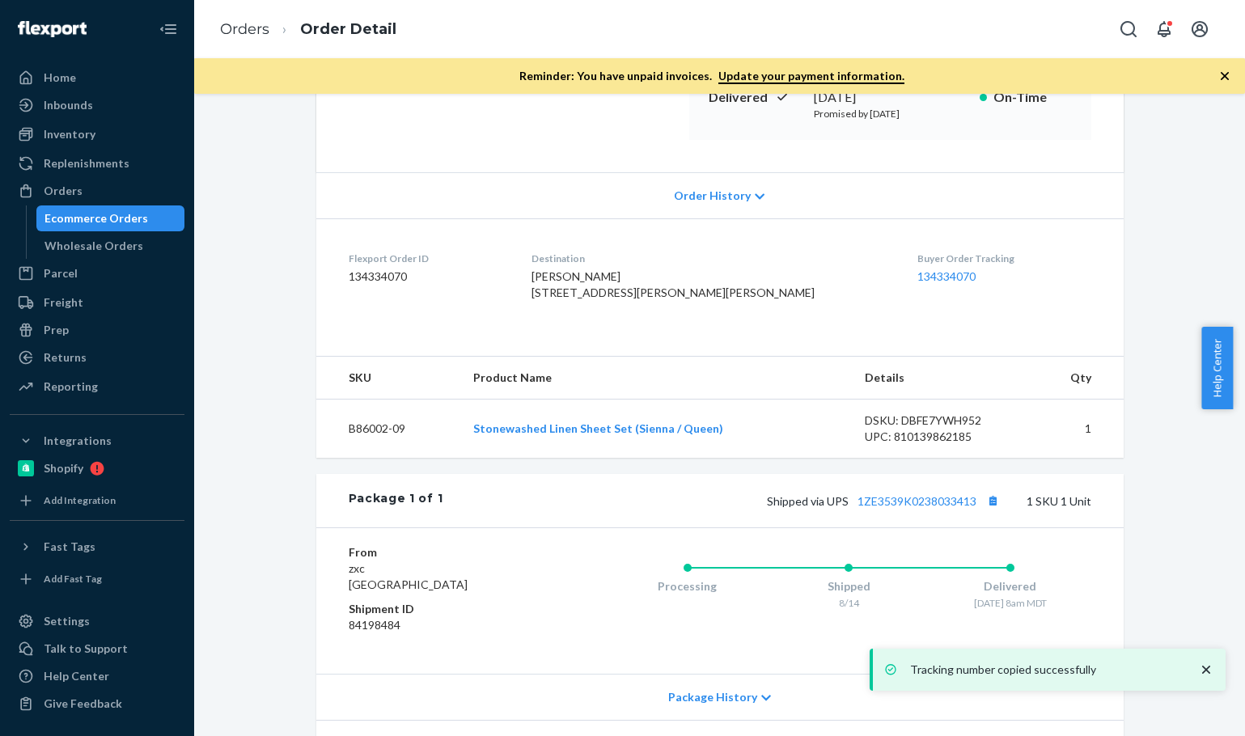
click at [242, 38] on li "Orders" at bounding box center [244, 29] width 49 height 21
click at [252, 34] on link "Orders" at bounding box center [244, 29] width 49 height 18
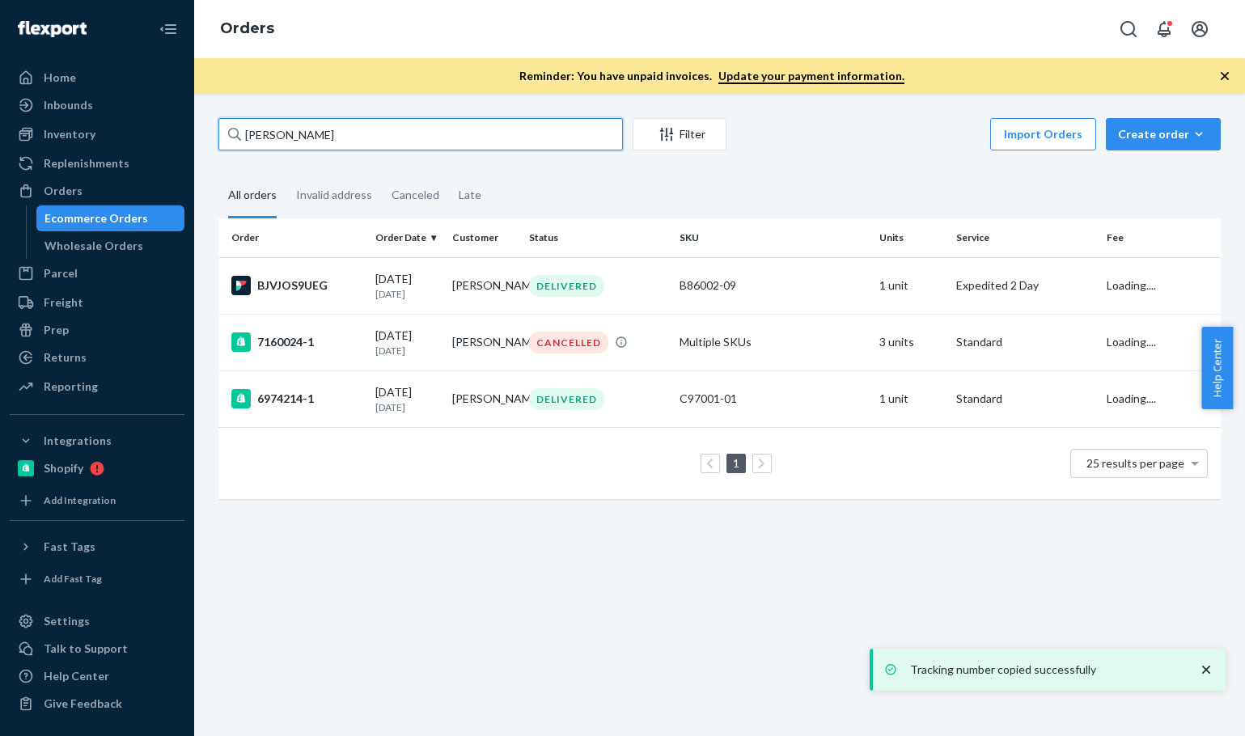
click at [352, 146] on input "Brandi Stanley" at bounding box center [420, 134] width 405 height 32
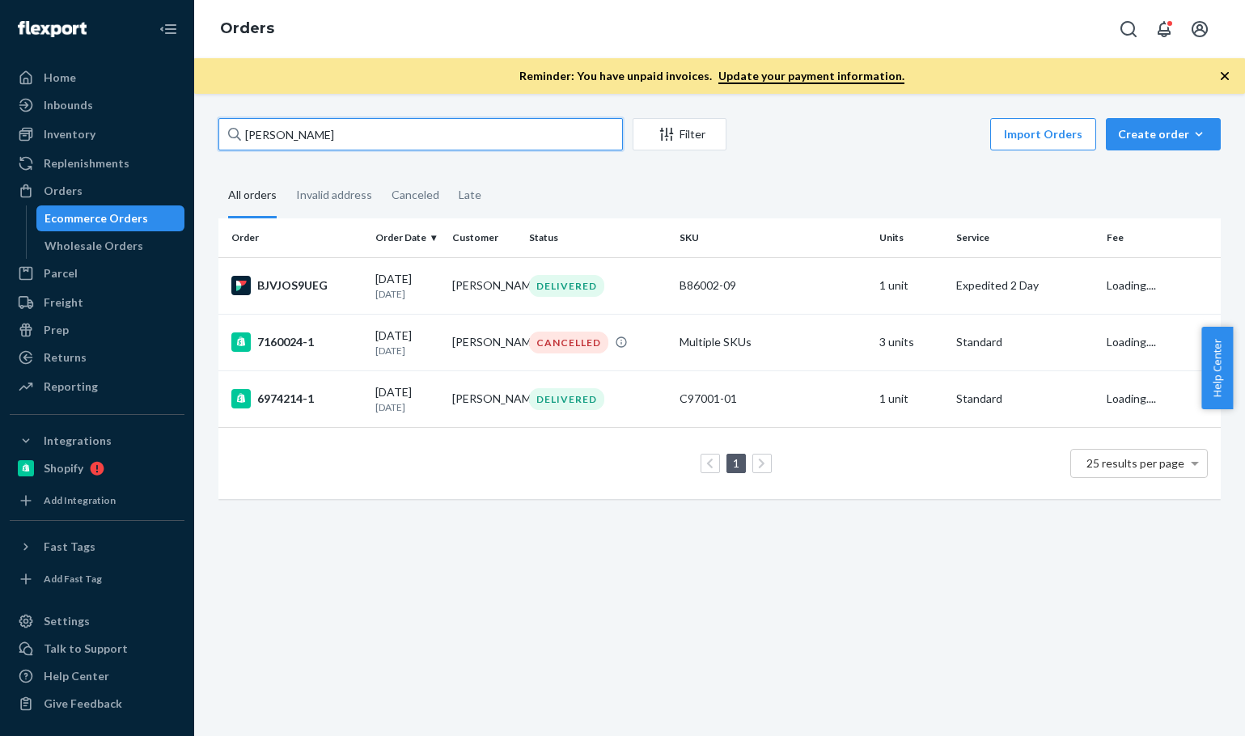
paste input "Mette Christensen"
click at [354, 145] on input "Mette Christensen" at bounding box center [420, 134] width 405 height 32
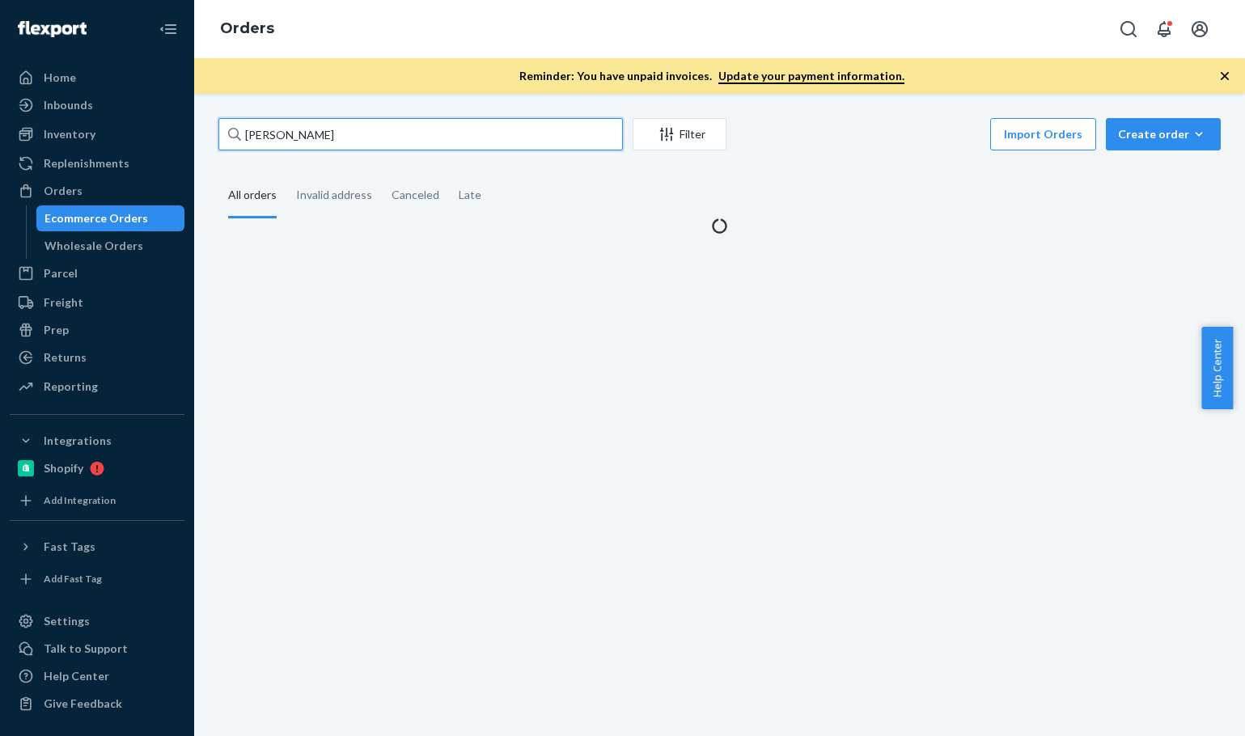
type input "Mette Christensen"
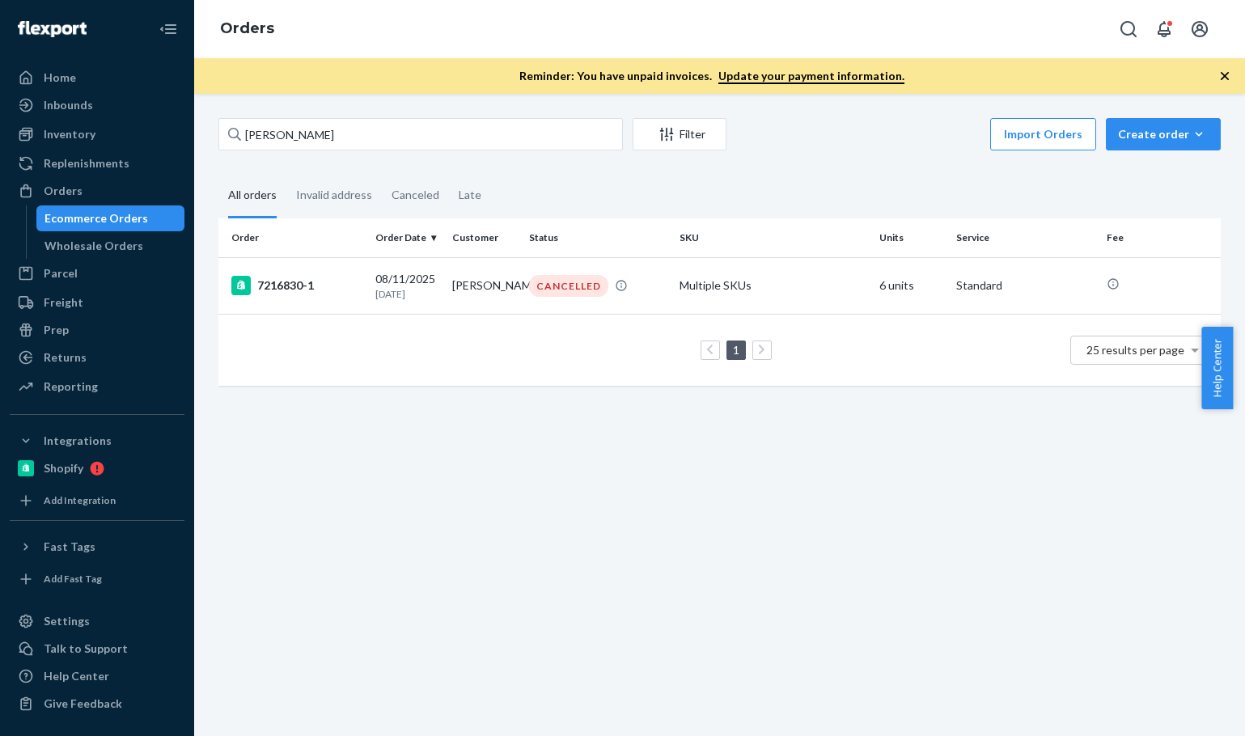
click at [359, 469] on div "Mette Christensen Filter Import Orders Create order Ecommerce order Removal ord…" at bounding box center [719, 415] width 1051 height 643
